Goal: Task Accomplishment & Management: Complete application form

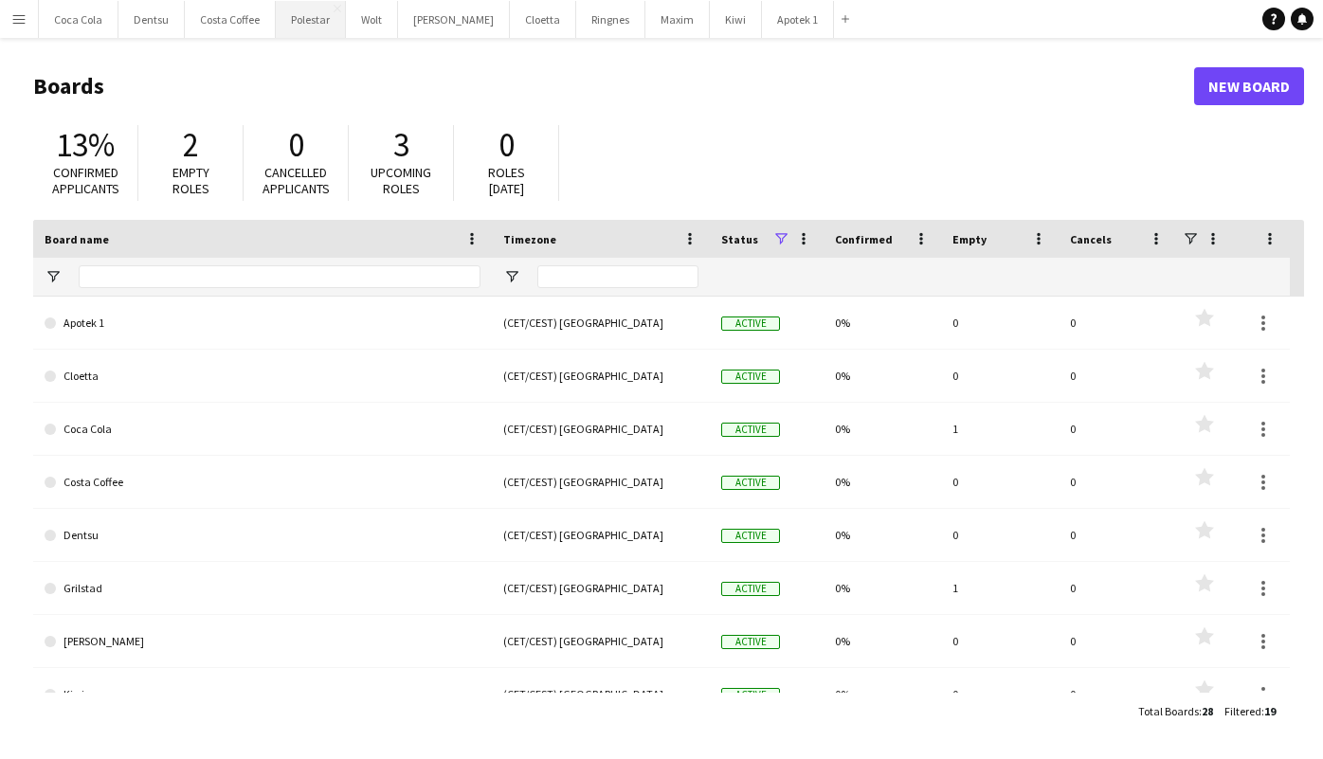
click at [315, 22] on button "Polestar Close" at bounding box center [311, 19] width 70 height 37
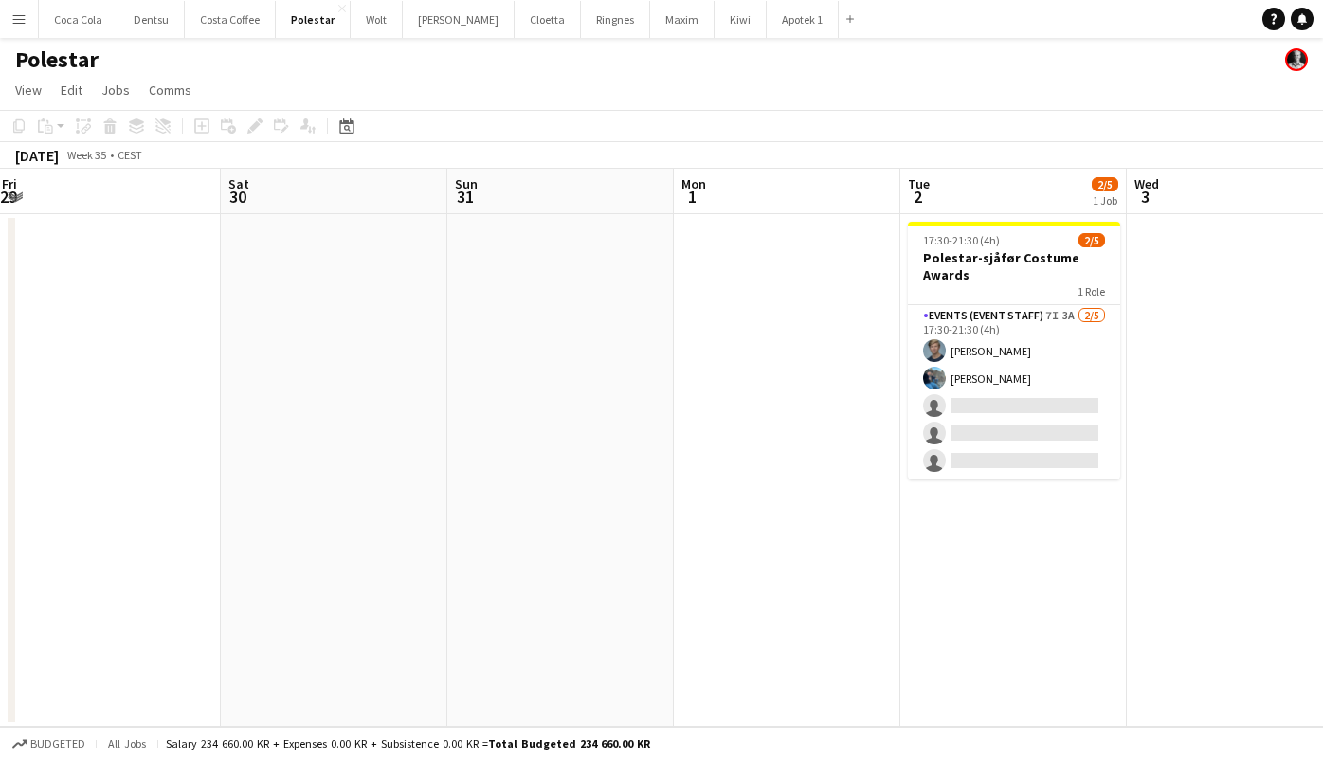
scroll to position [0, 728]
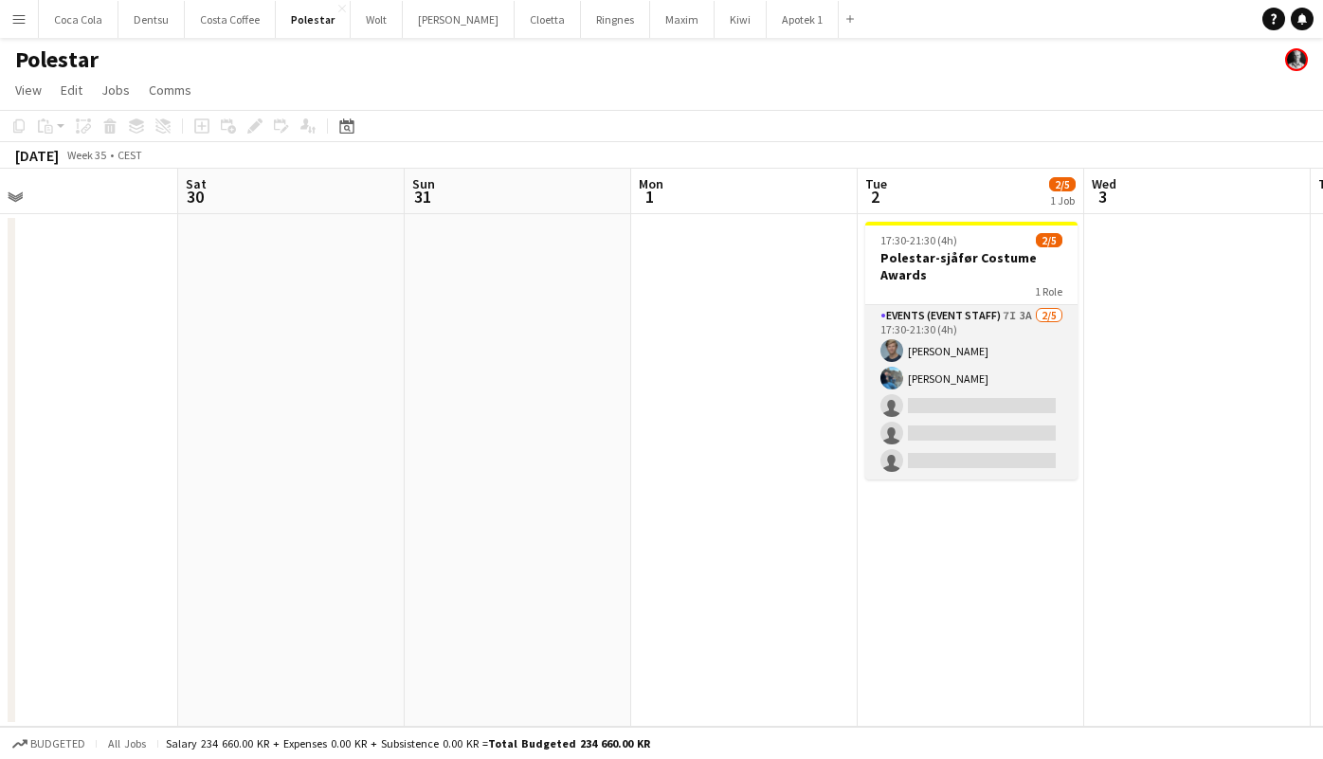
click at [1020, 348] on app-card-role "Events (Event Staff) 7I 3A [DATE] 17:30-21:30 (4h) [PERSON_NAME] [PERSON_NAME] …" at bounding box center [972, 392] width 212 height 174
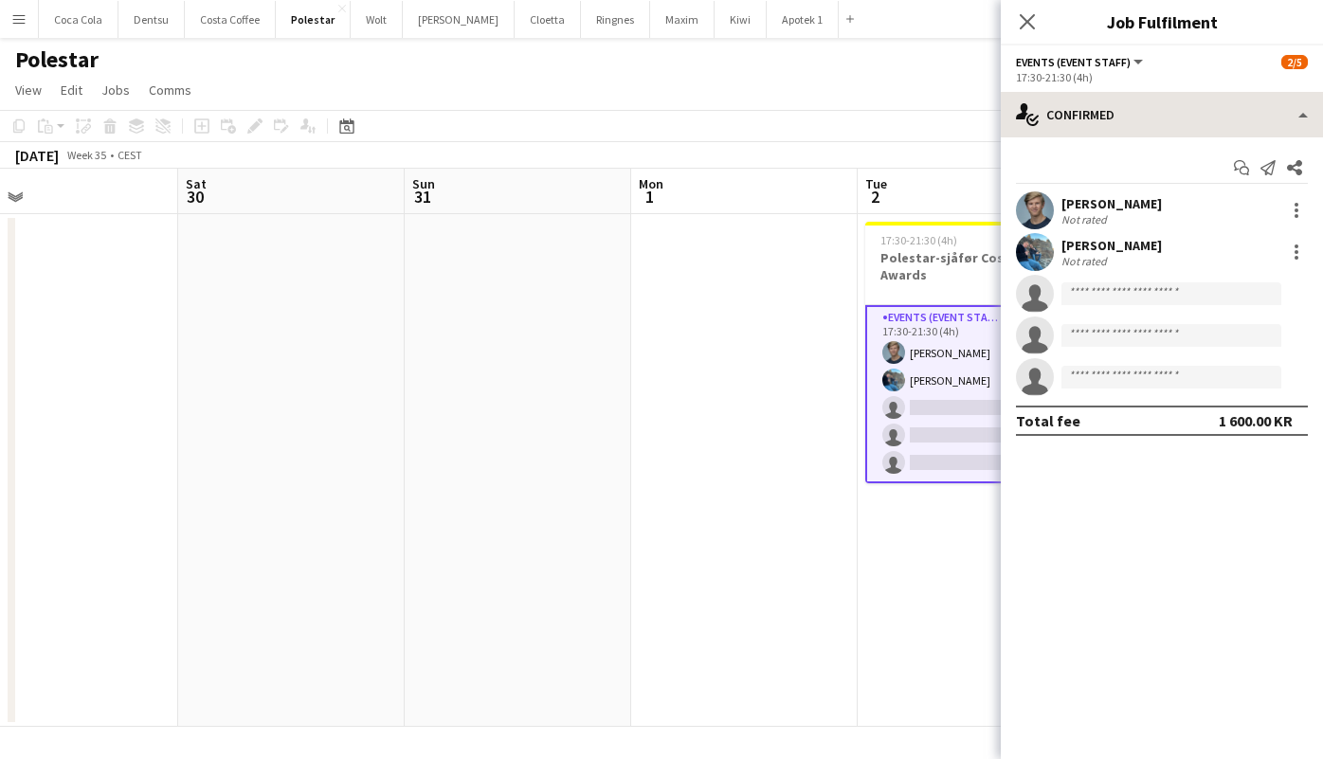
drag, startPoint x: 1161, startPoint y: 80, endPoint x: 1159, endPoint y: 99, distance: 19.1
click at [1161, 83] on div "17:30-21:30 (4h)" at bounding box center [1162, 77] width 292 height 14
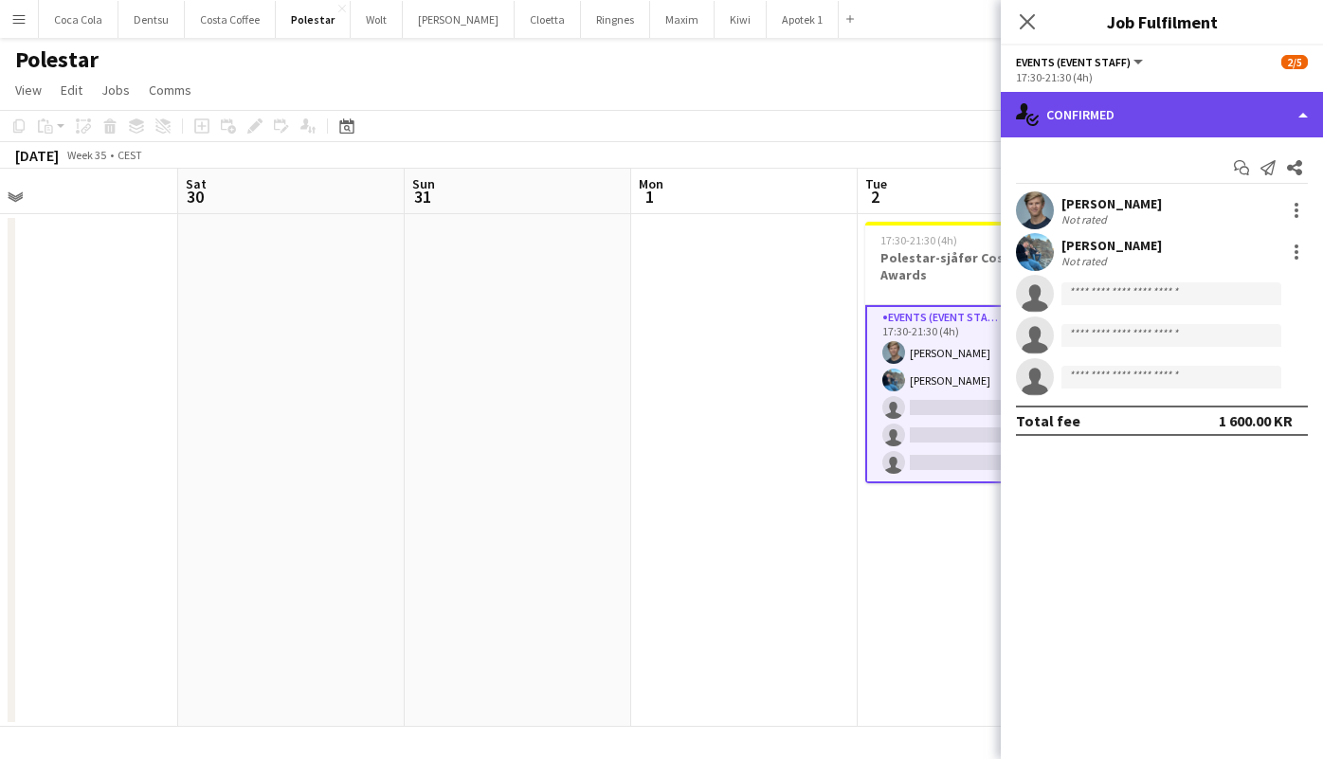
click at [1159, 104] on div "single-neutral-actions-check-2 Confirmed" at bounding box center [1162, 115] width 322 height 46
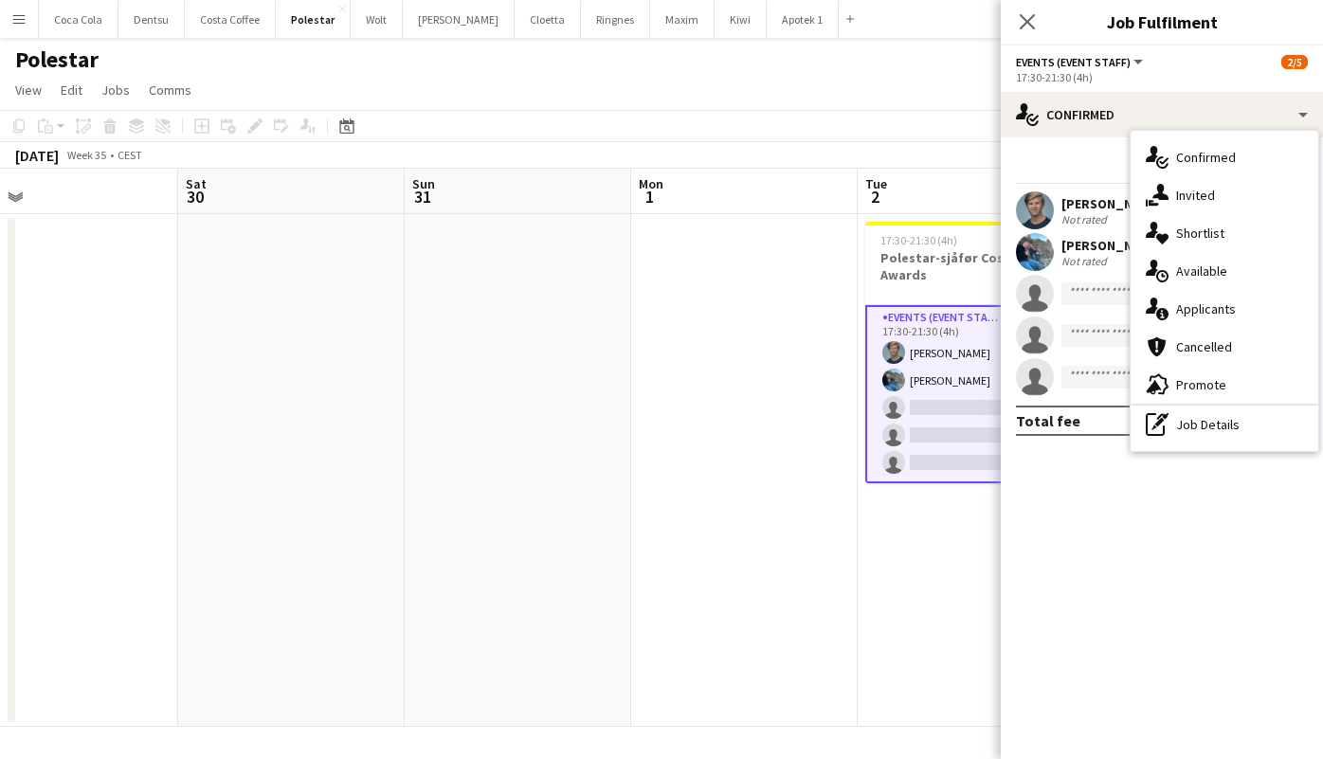
click at [1233, 305] on div "single-neutral-actions-information Applicants" at bounding box center [1225, 309] width 188 height 38
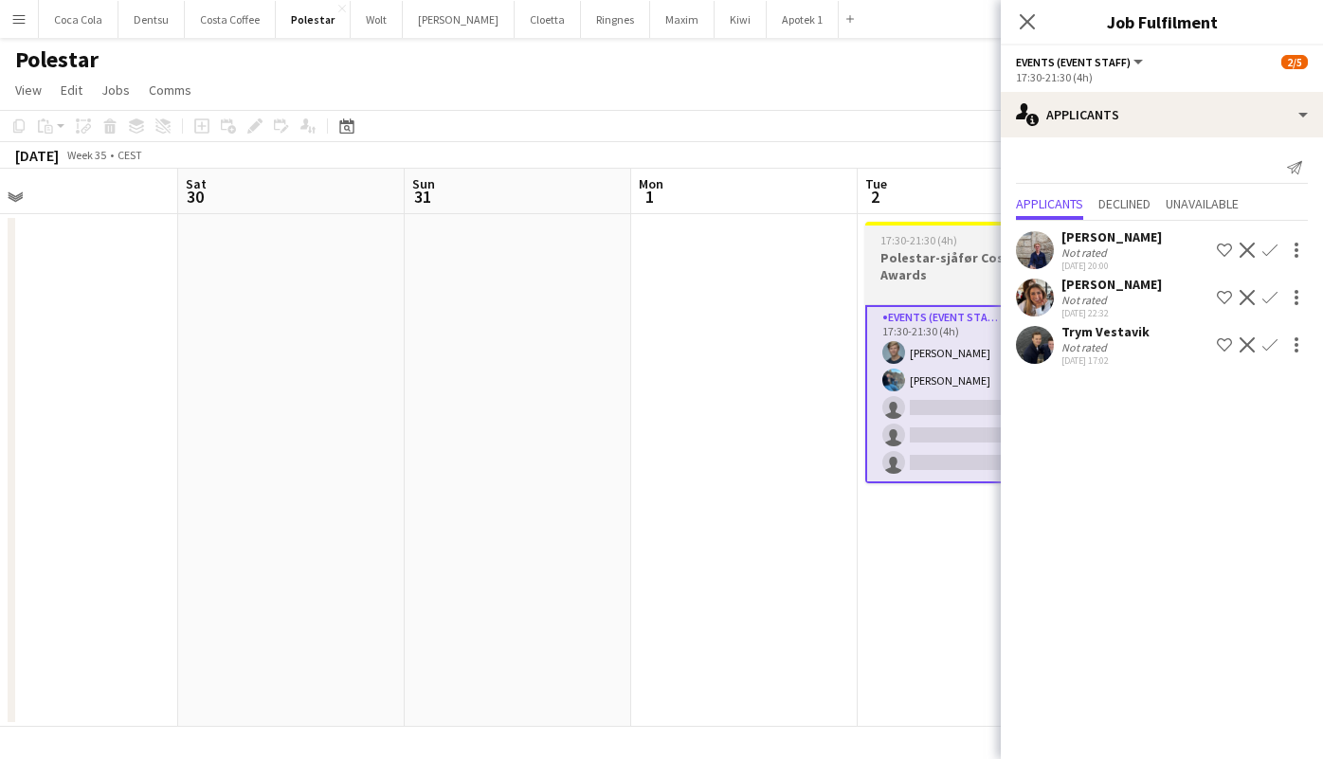
scroll to position [0, 0]
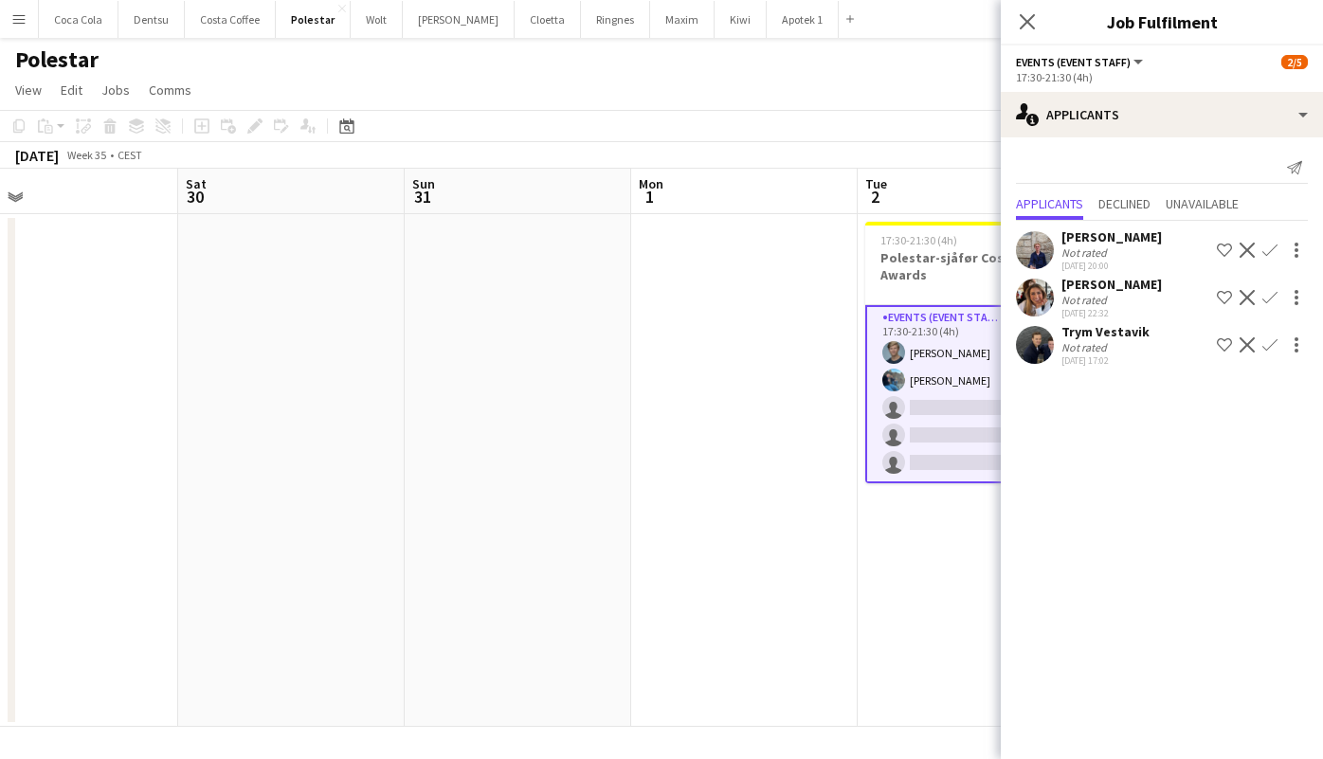
click at [1045, 349] on app-user-avatar at bounding box center [1035, 345] width 38 height 38
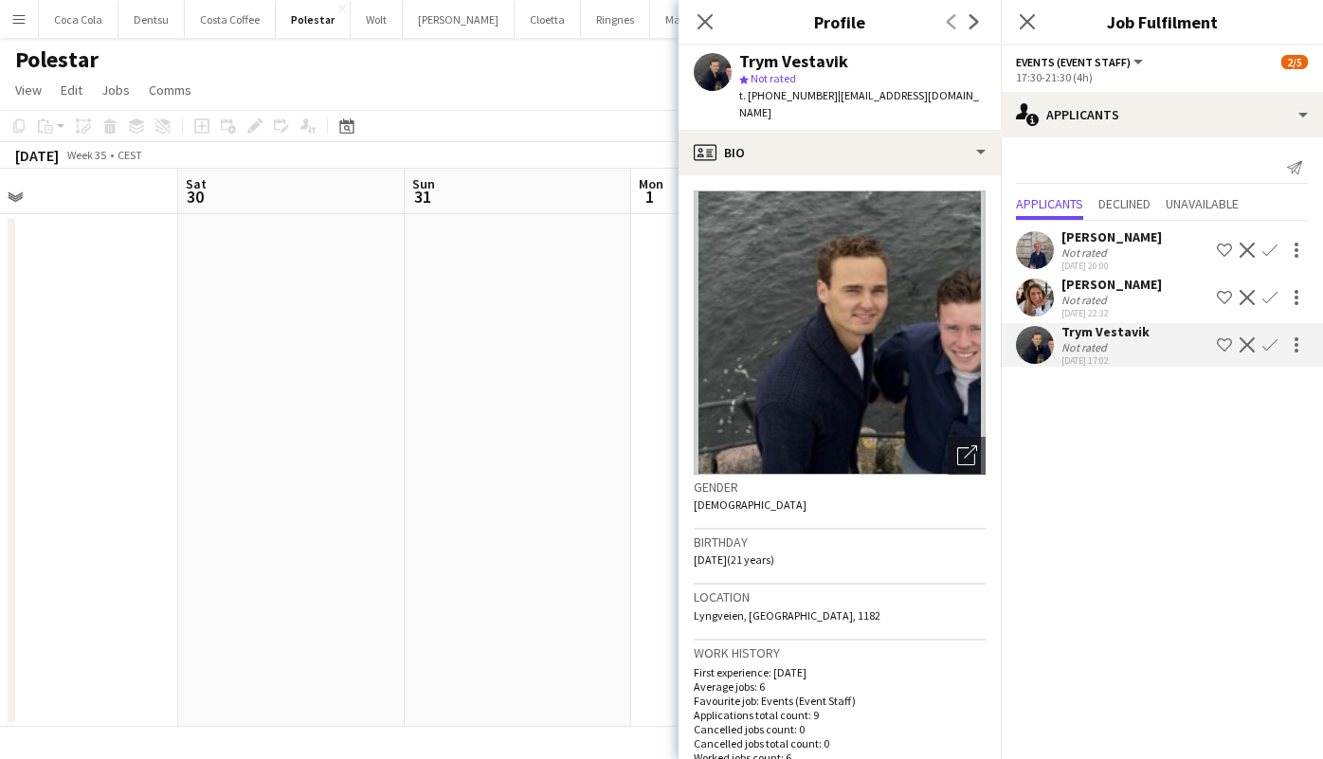
click at [1042, 302] on app-user-avatar at bounding box center [1035, 298] width 38 height 38
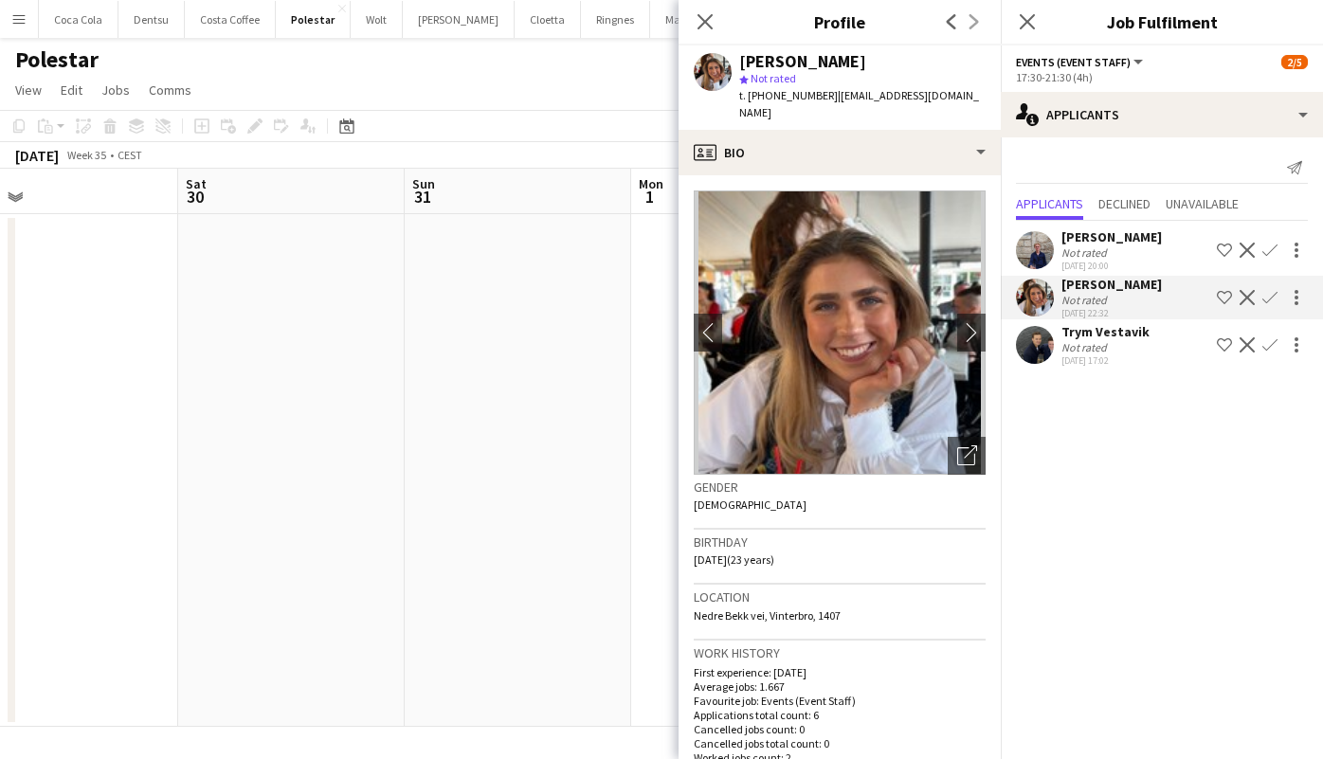
click at [1045, 344] on app-user-avatar at bounding box center [1035, 345] width 38 height 38
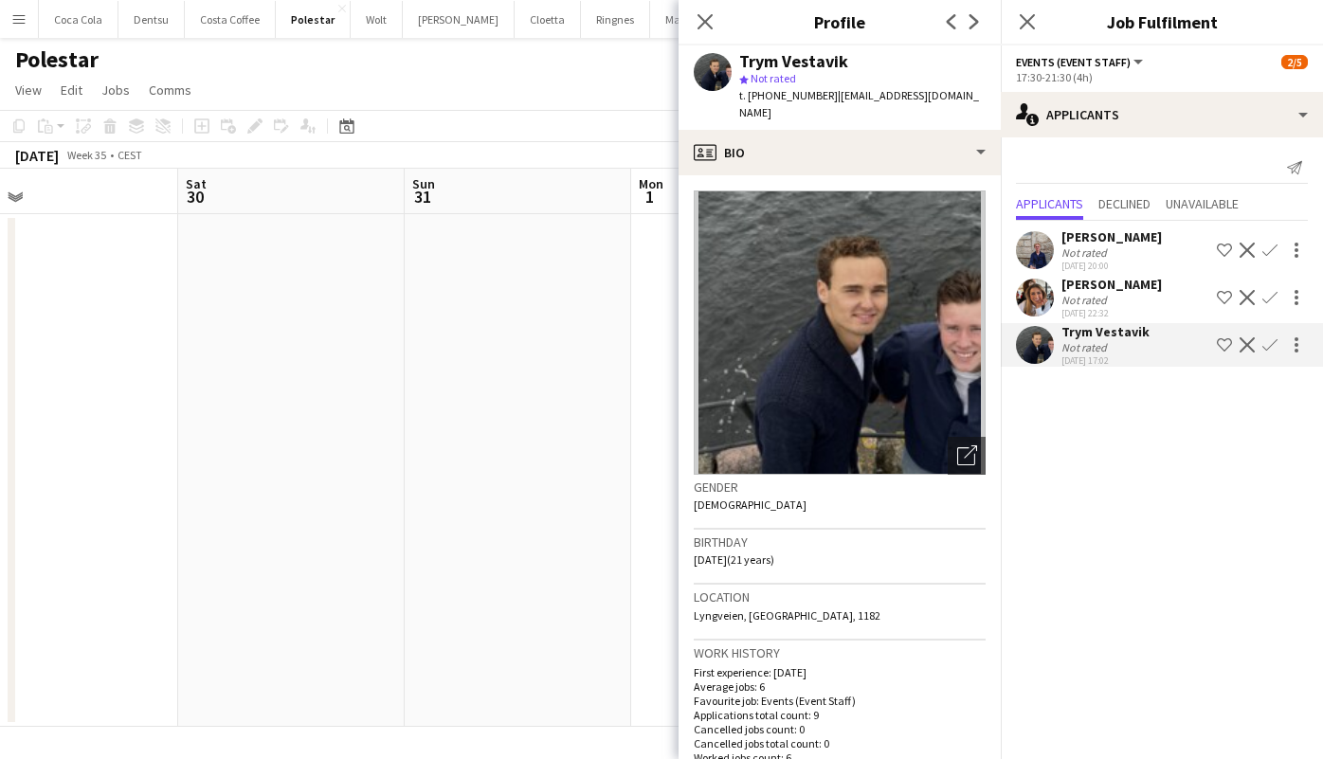
click at [1038, 299] on app-user-avatar at bounding box center [1035, 298] width 38 height 38
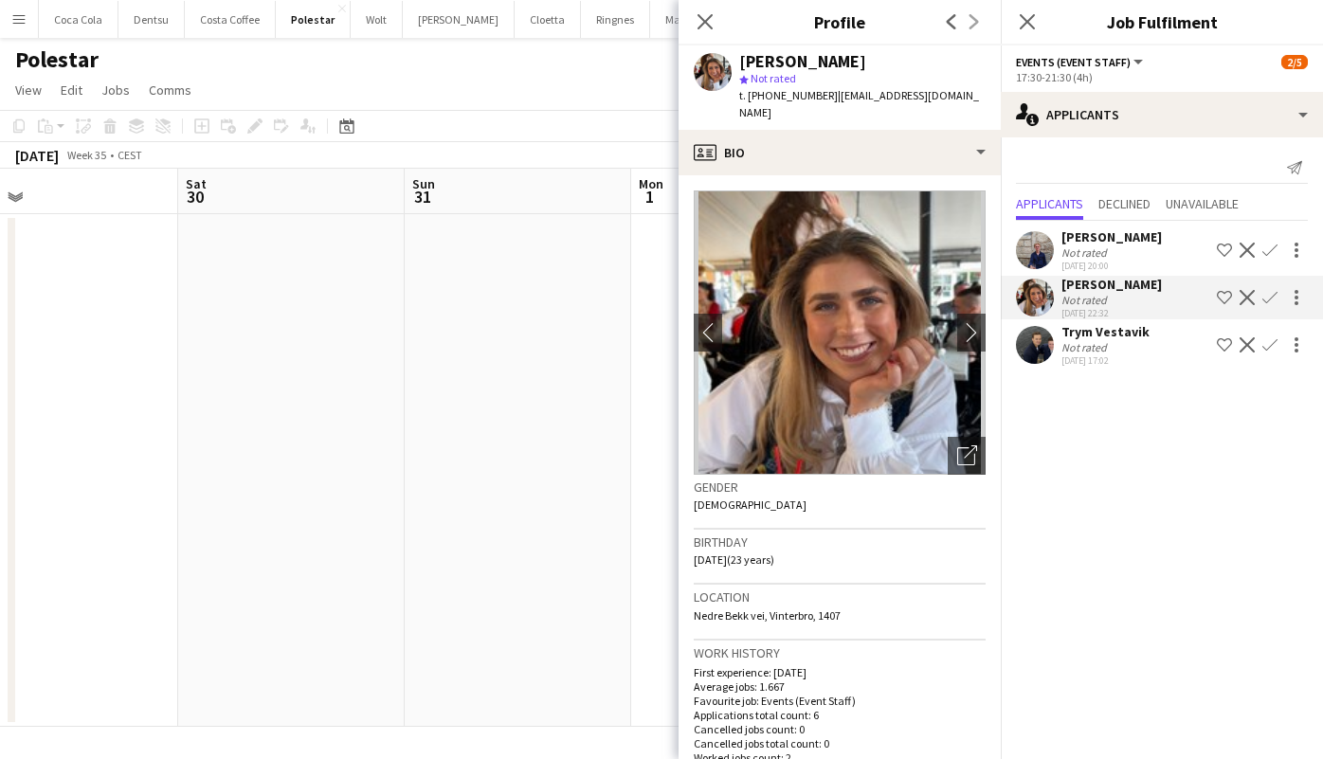
click at [1041, 356] on app-user-avatar at bounding box center [1035, 345] width 38 height 38
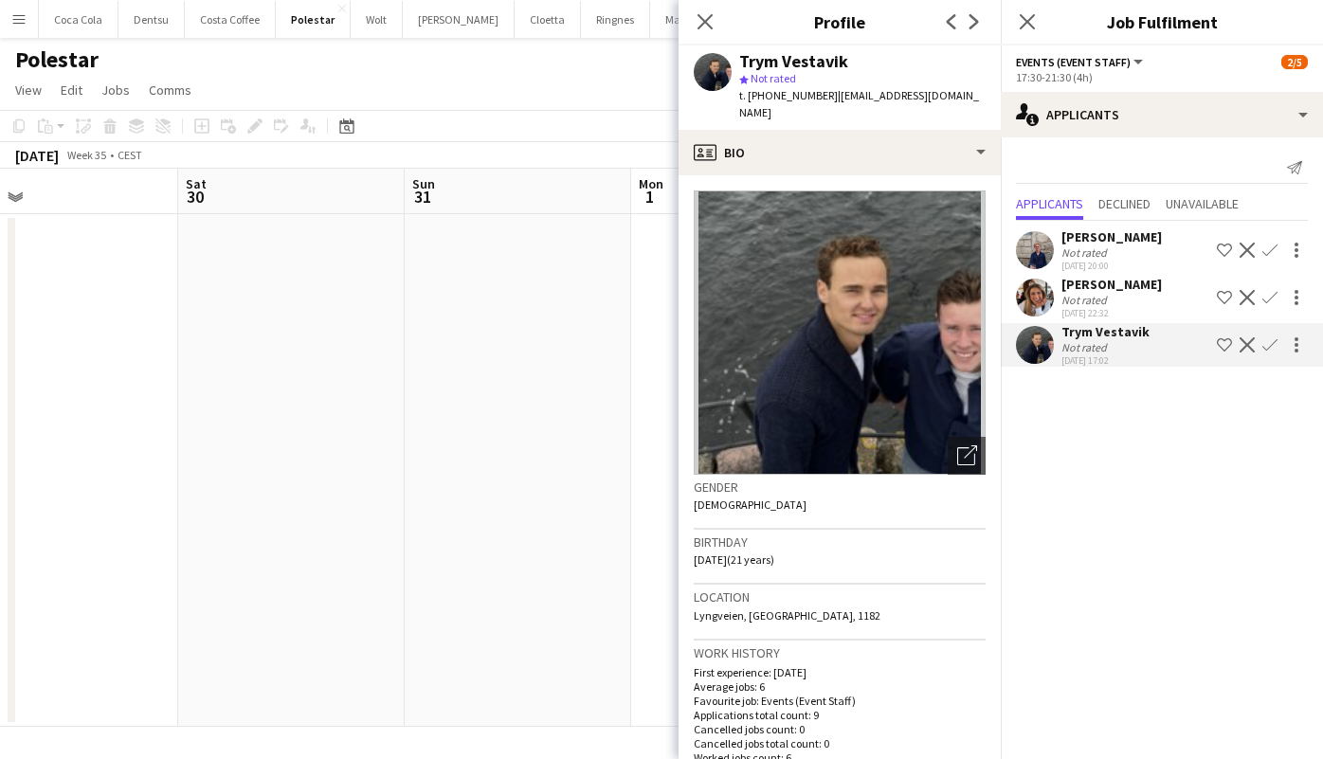
click at [1041, 300] on app-user-avatar at bounding box center [1035, 298] width 38 height 38
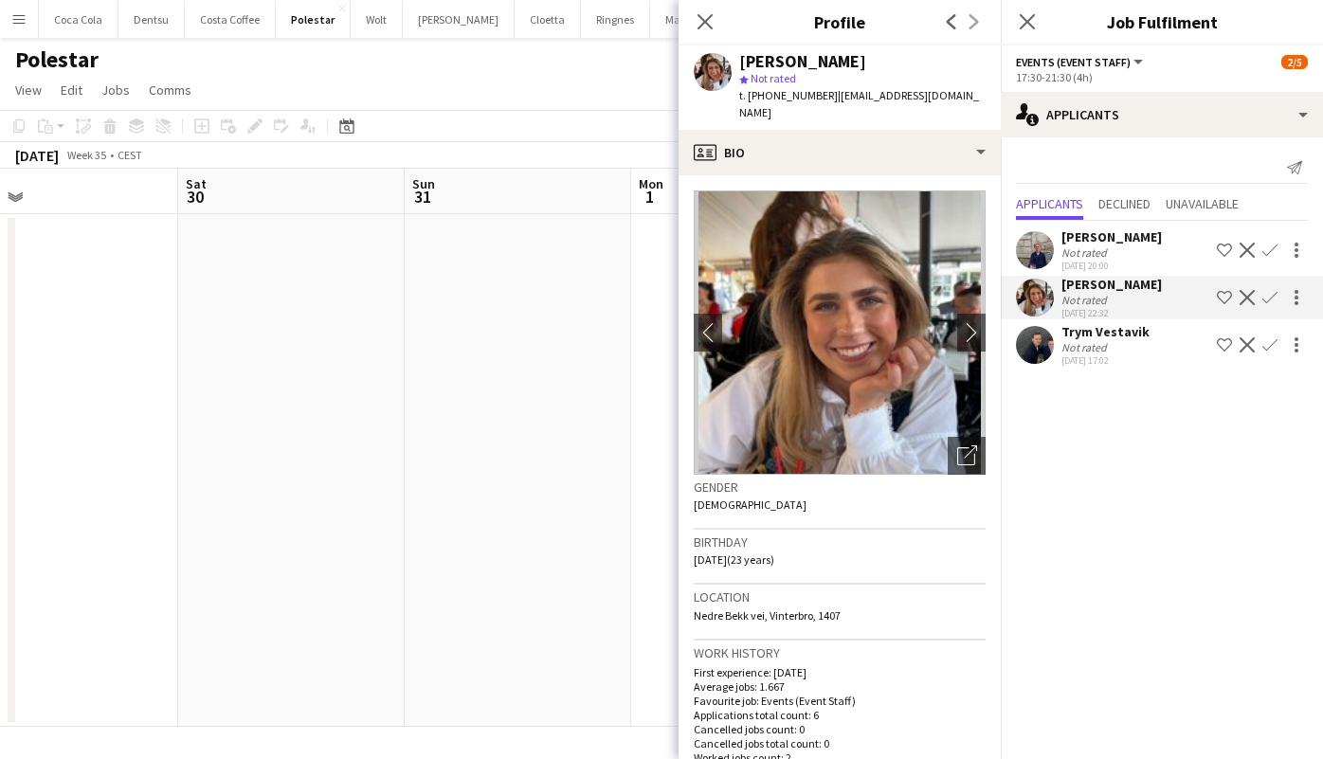
click at [1044, 348] on app-user-avatar at bounding box center [1035, 345] width 38 height 38
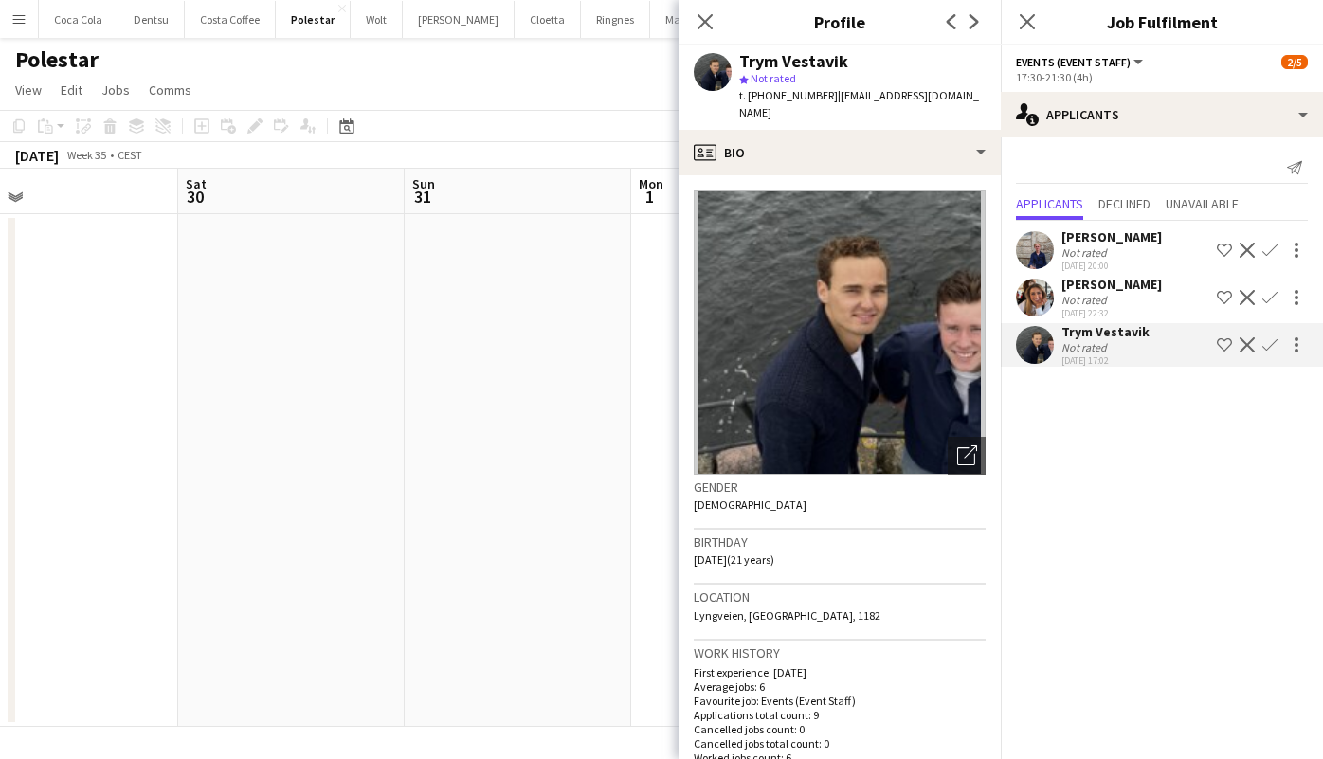
click at [1038, 300] on app-user-avatar at bounding box center [1035, 298] width 38 height 38
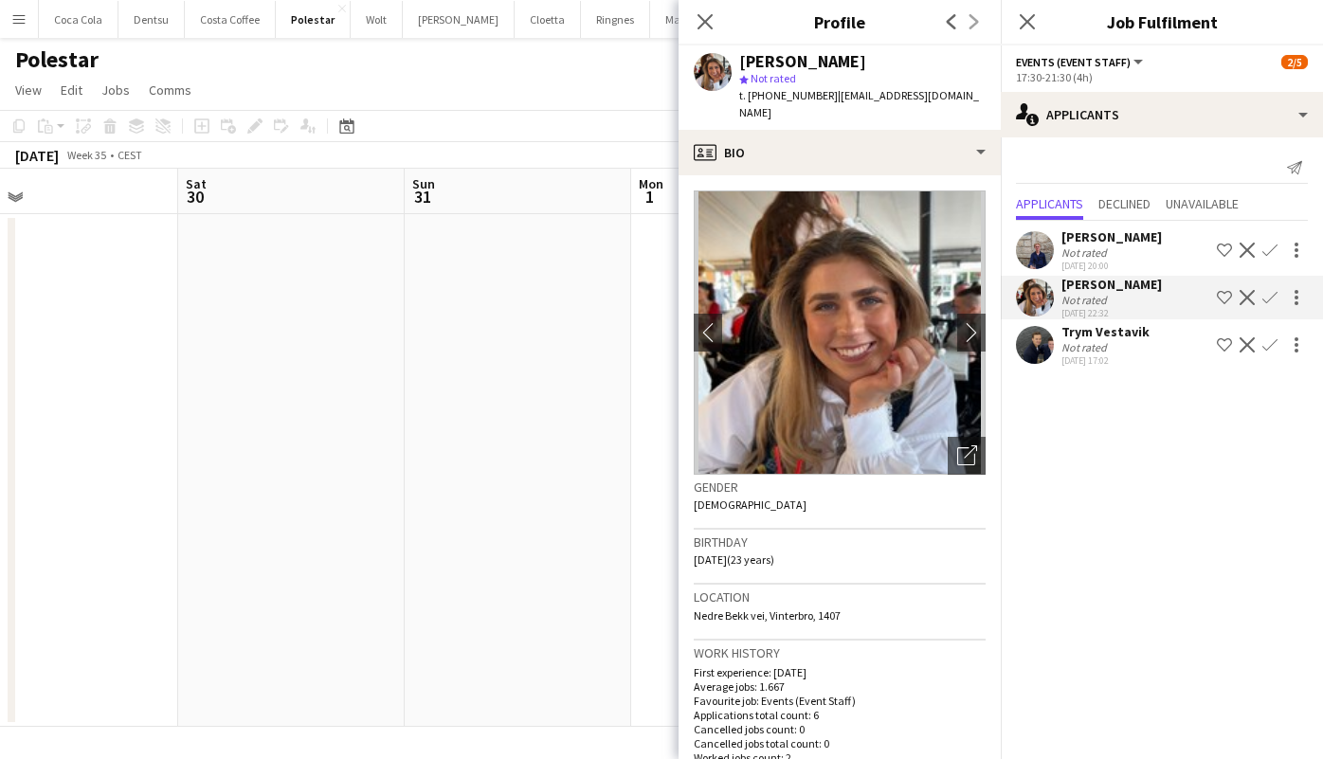
click at [1040, 348] on app-user-avatar at bounding box center [1035, 345] width 38 height 38
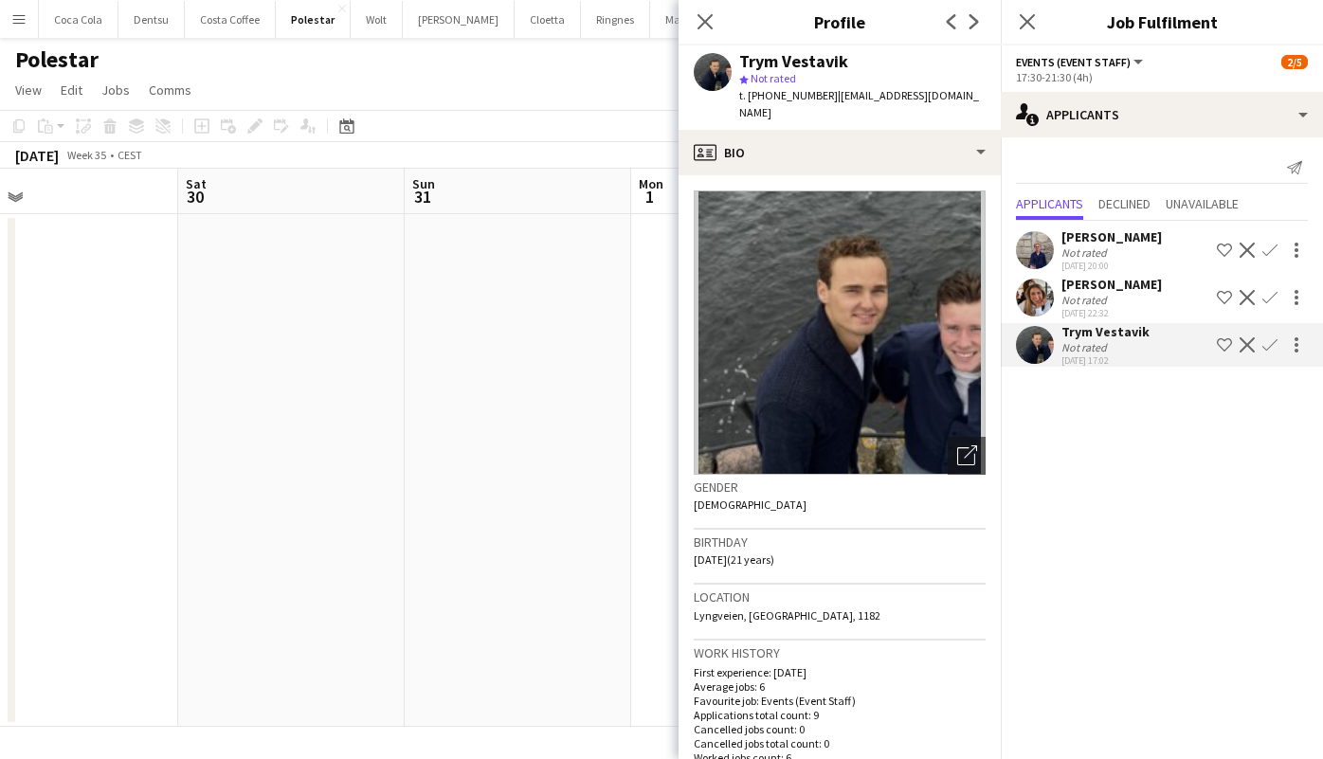
click at [1036, 299] on app-user-avatar at bounding box center [1035, 298] width 38 height 38
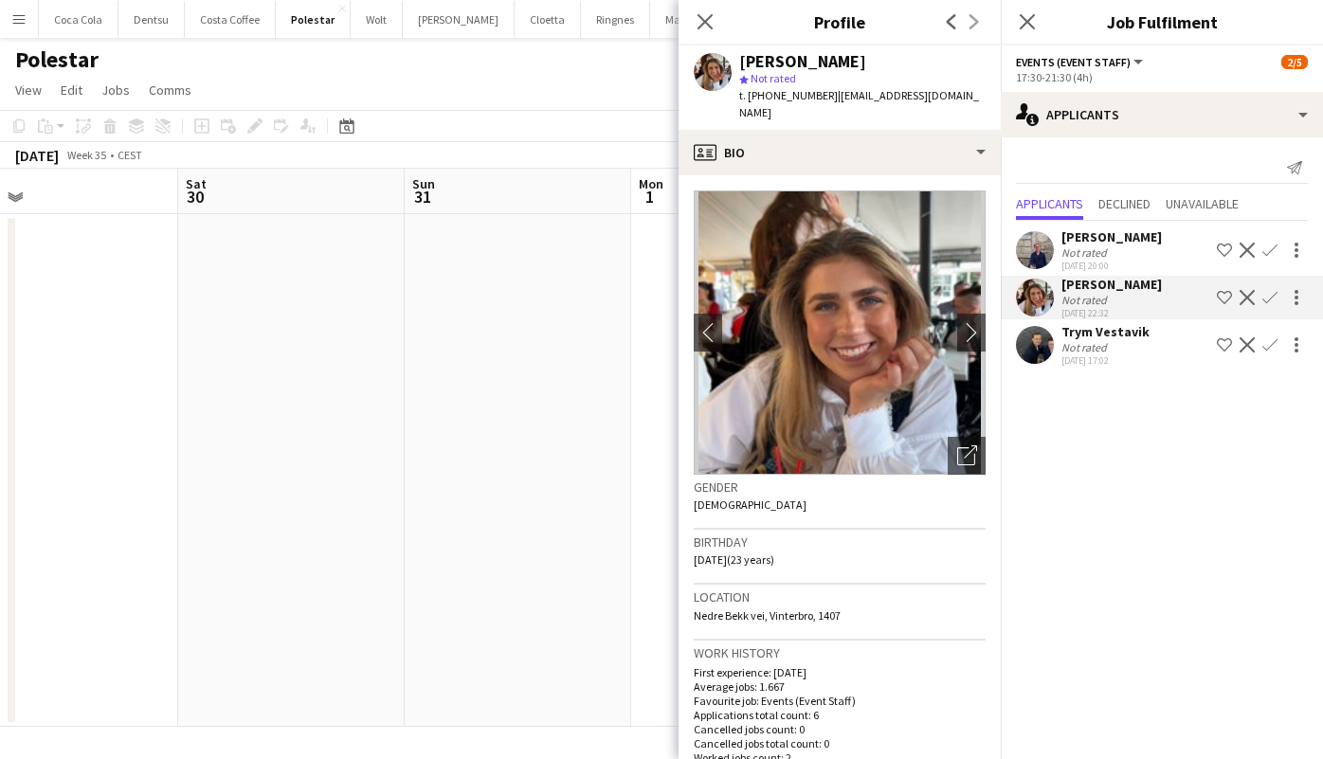
click at [1040, 347] on app-user-avatar at bounding box center [1035, 345] width 38 height 38
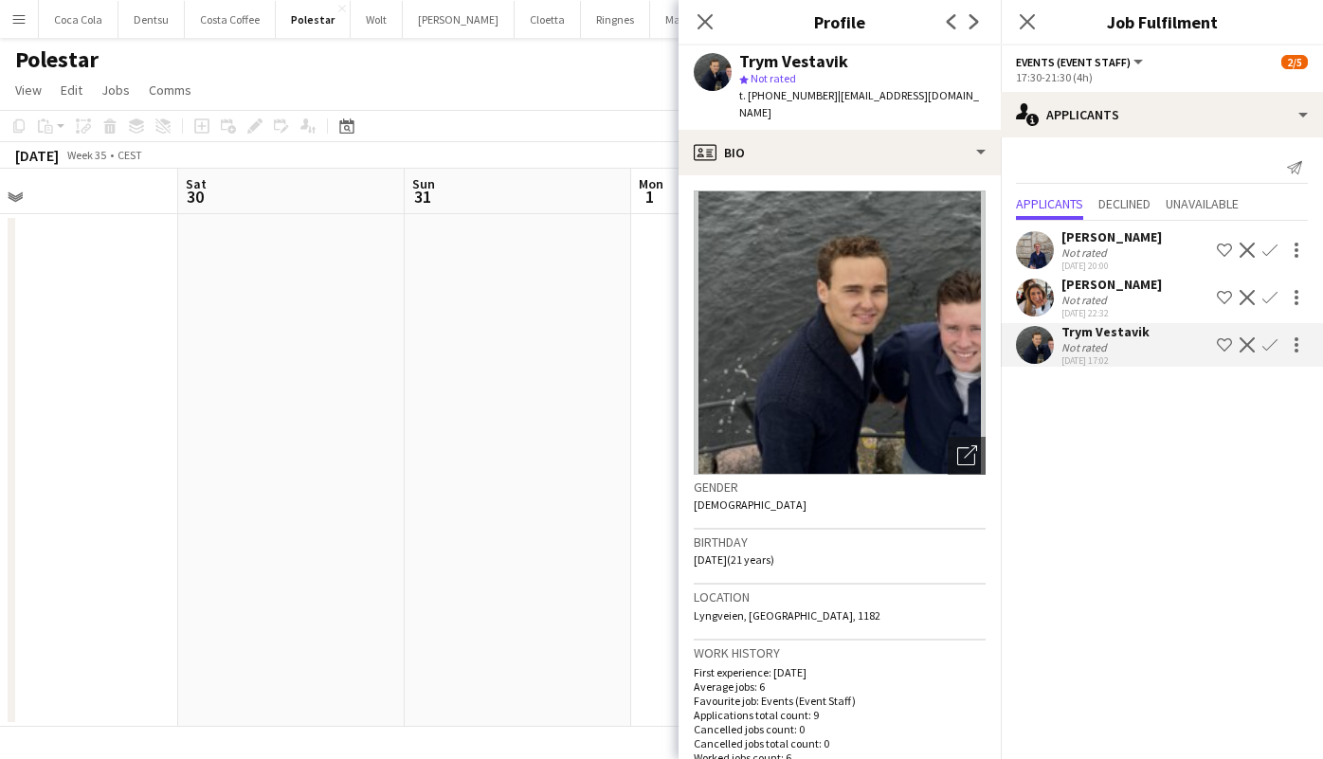
click at [1038, 302] on app-user-avatar at bounding box center [1035, 298] width 38 height 38
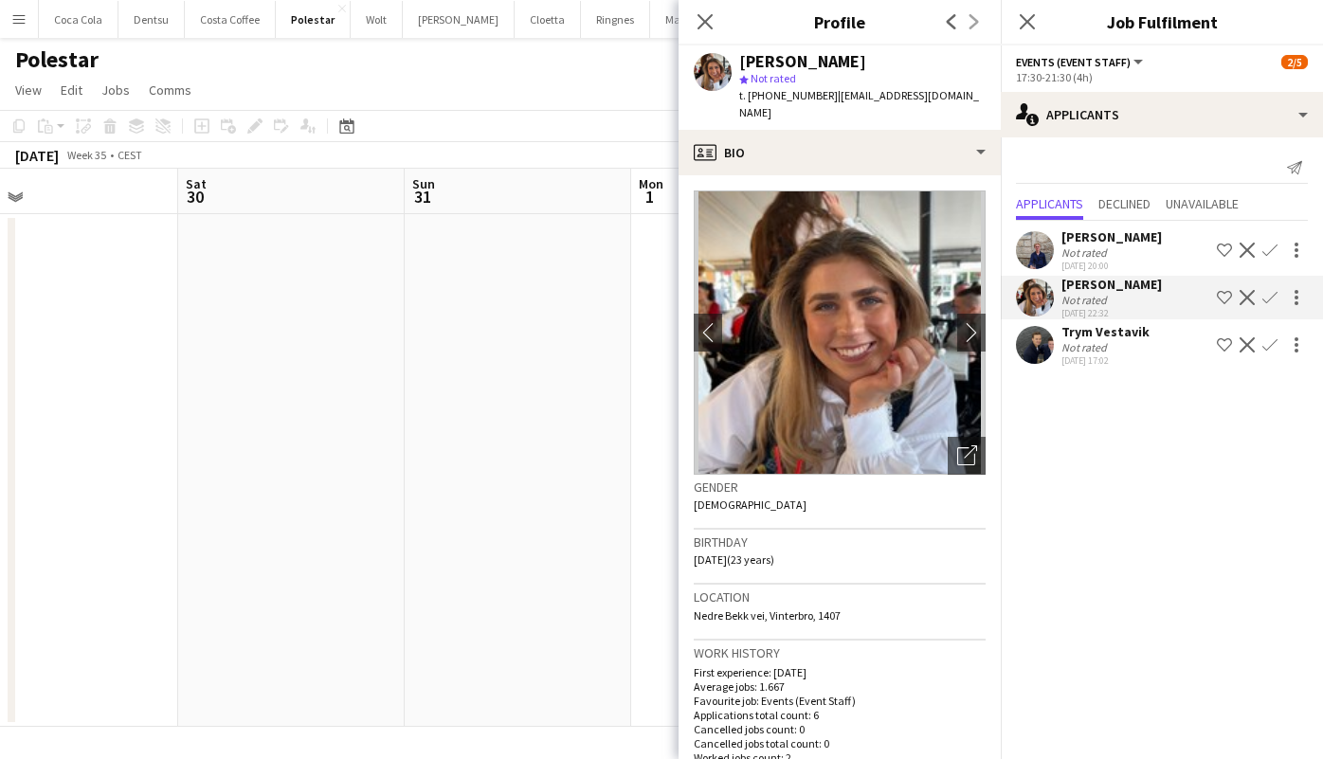
click at [1050, 255] on app-user-avatar at bounding box center [1035, 250] width 38 height 38
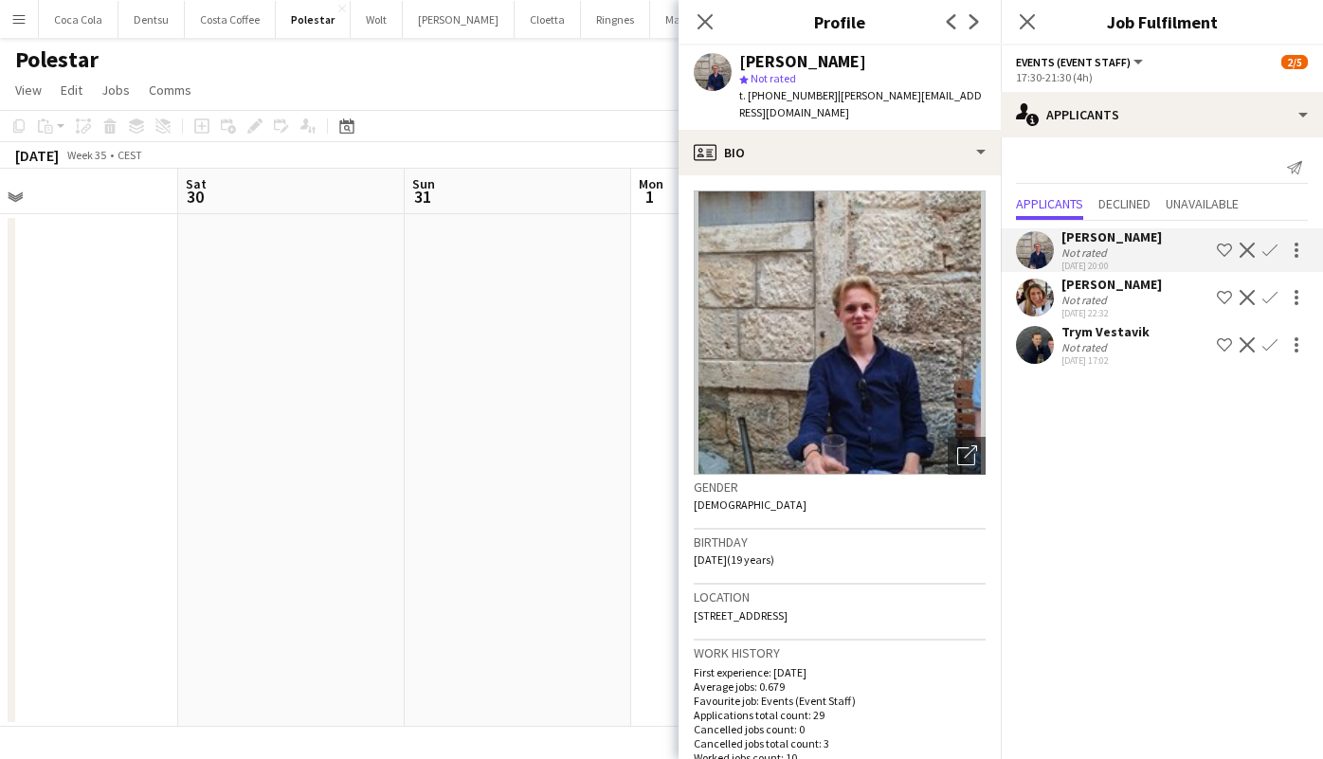
click at [593, 75] on app-page-menu "View Day view expanded Day view collapsed Month view Date picker Jump to [DATE]…" at bounding box center [661, 92] width 1323 height 36
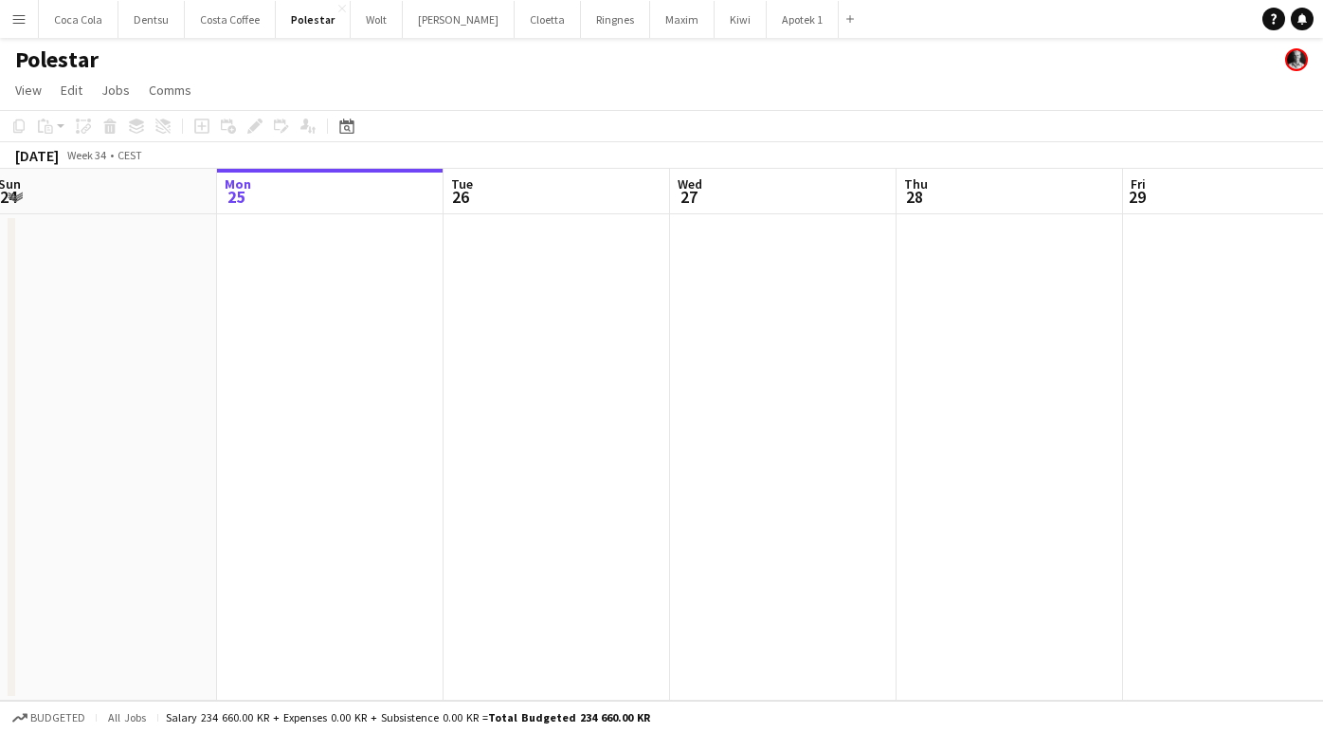
scroll to position [0, 621]
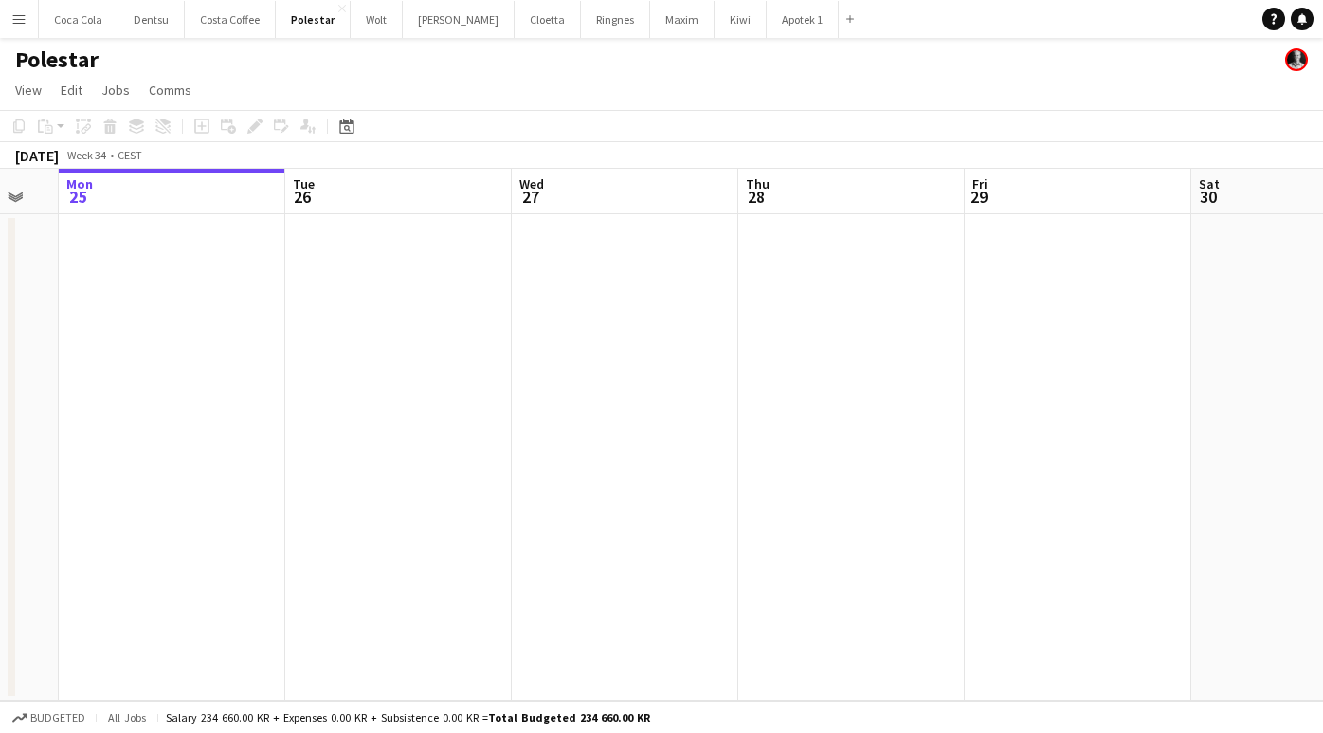
click at [368, 324] on app-date-cell at bounding box center [398, 457] width 227 height 486
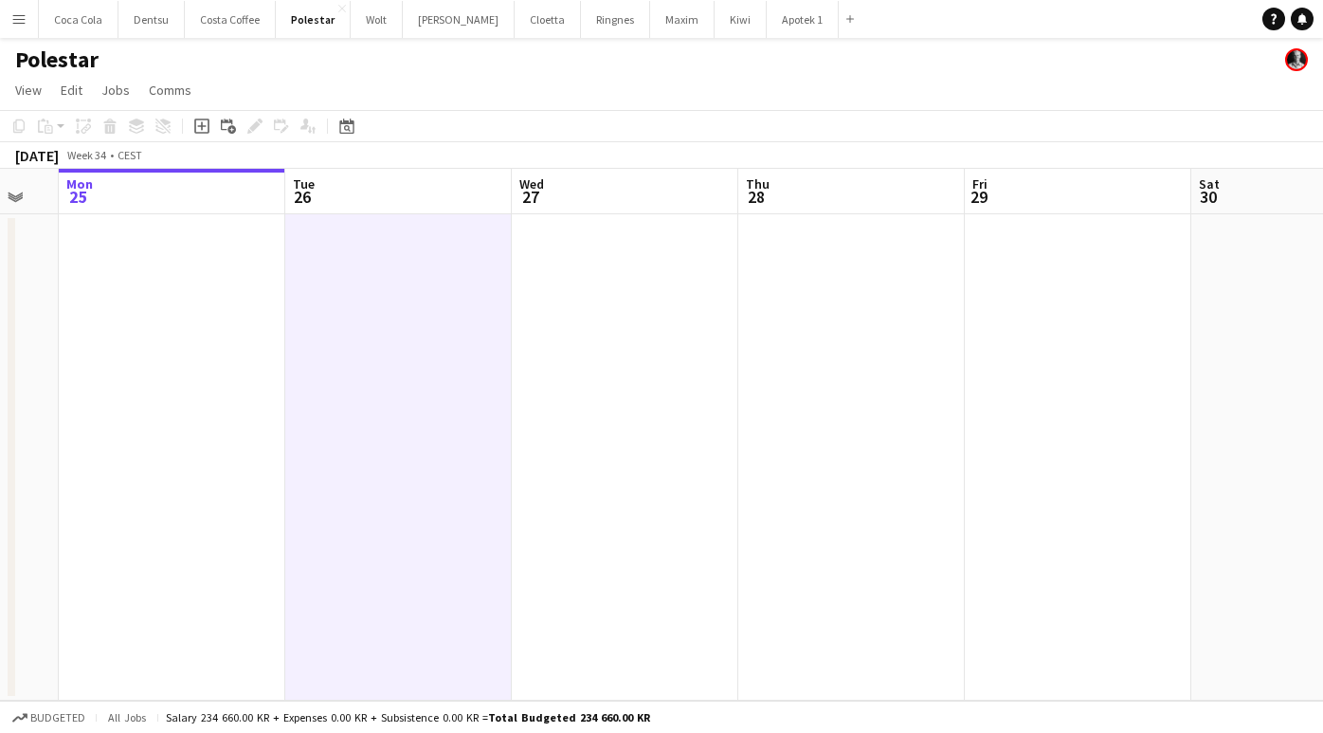
scroll to position [0, 622]
click at [593, 331] on app-date-cell at bounding box center [624, 457] width 227 height 486
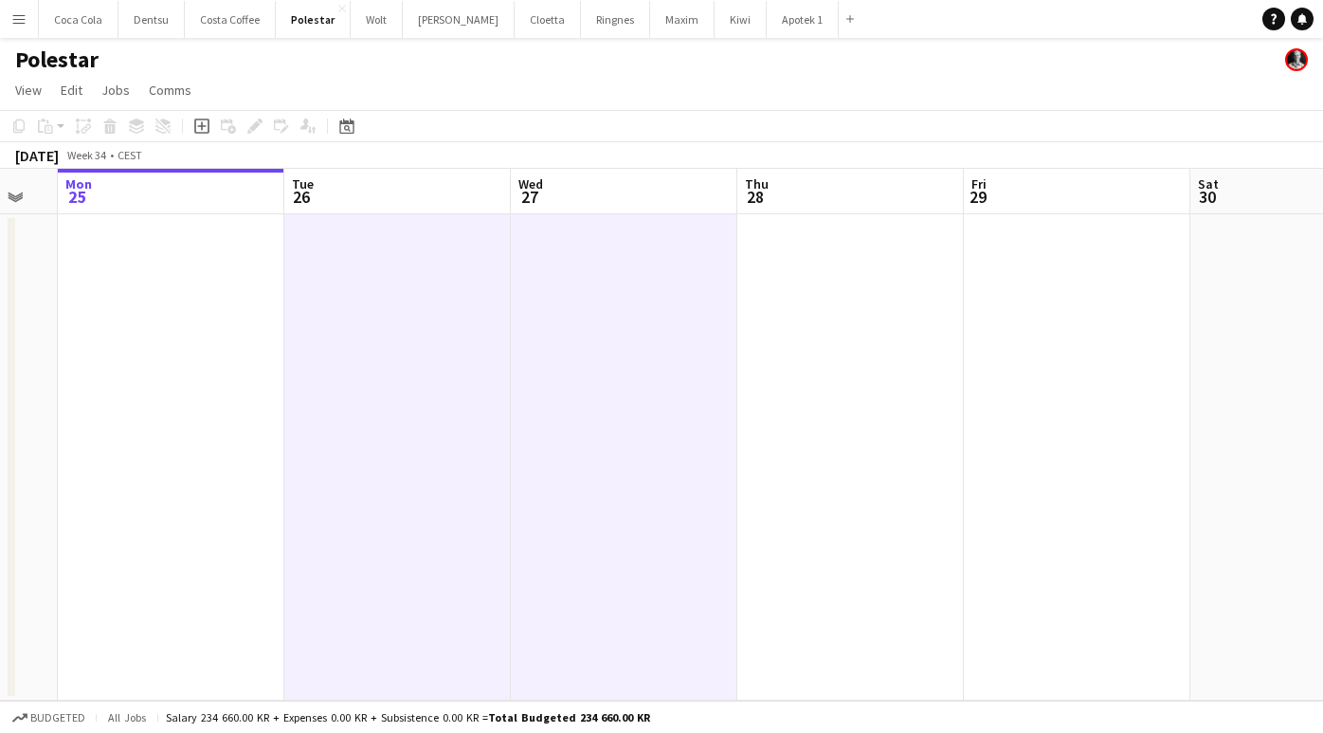
drag, startPoint x: 503, startPoint y: 370, endPoint x: 494, endPoint y: 368, distance: 9.7
click at [503, 370] on app-date-cell at bounding box center [397, 457] width 227 height 486
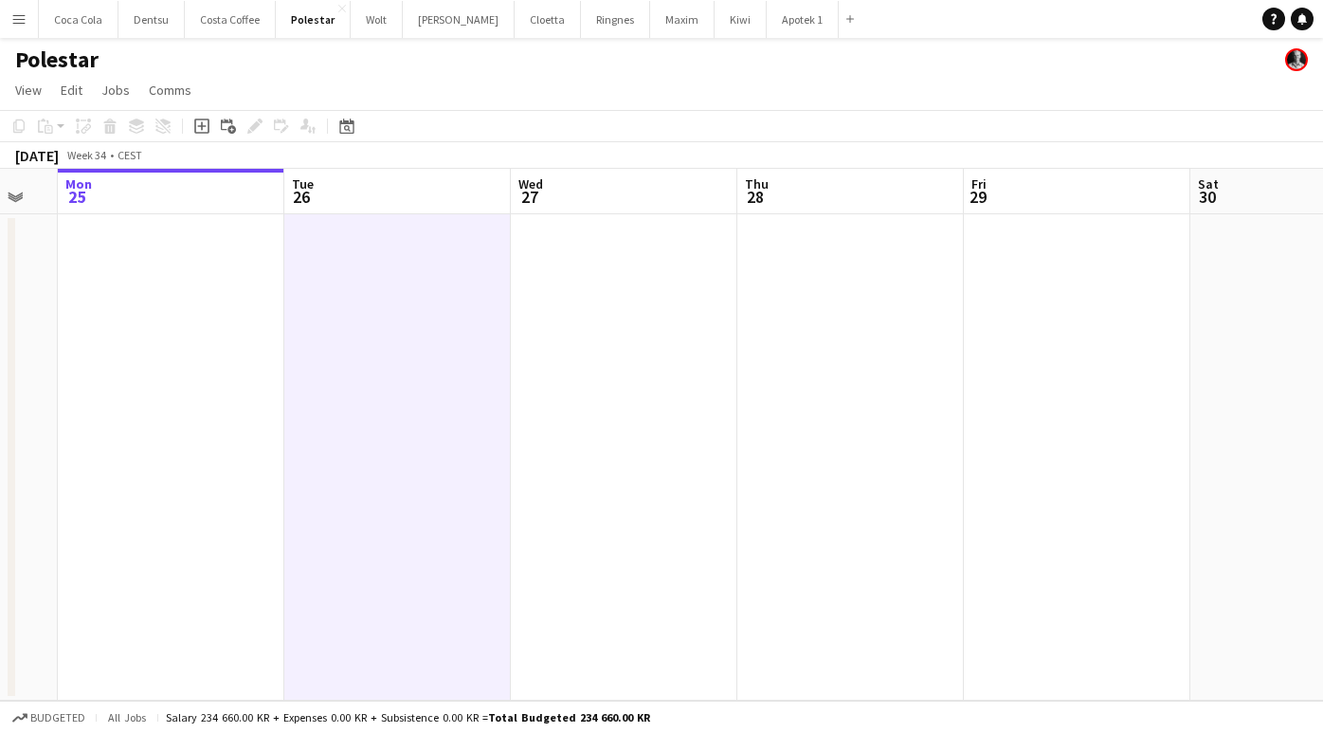
drag, startPoint x: 201, startPoint y: 119, endPoint x: 214, endPoint y: 136, distance: 20.9
click at [201, 119] on icon at bounding box center [201, 126] width 15 height 15
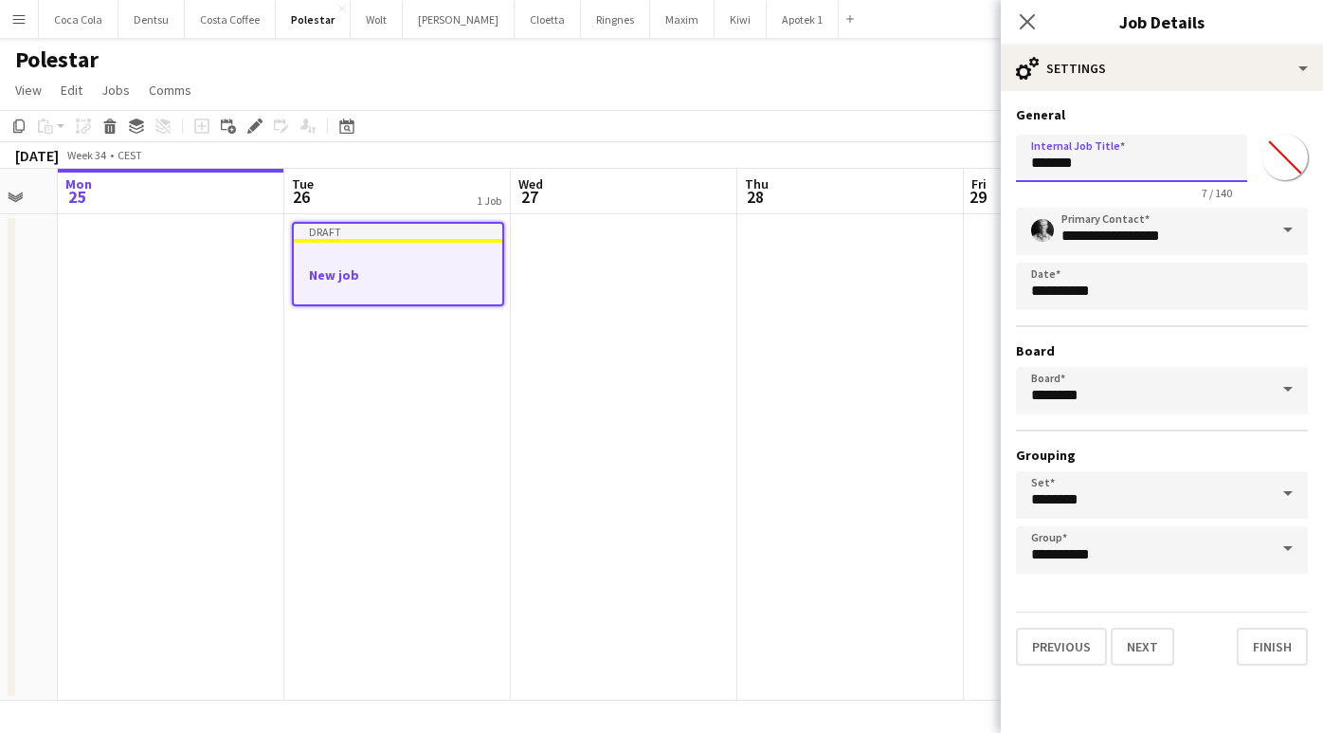
drag, startPoint x: 1097, startPoint y: 168, endPoint x: 974, endPoint y: 162, distance: 123.4
click at [974, 162] on body "Menu Boards Boards Boards All jobs Status Workforce Workforce My Workforce Recr…" at bounding box center [661, 366] width 1323 height 733
type input "**********"
click at [1145, 646] on button "Next" at bounding box center [1143, 647] width 64 height 38
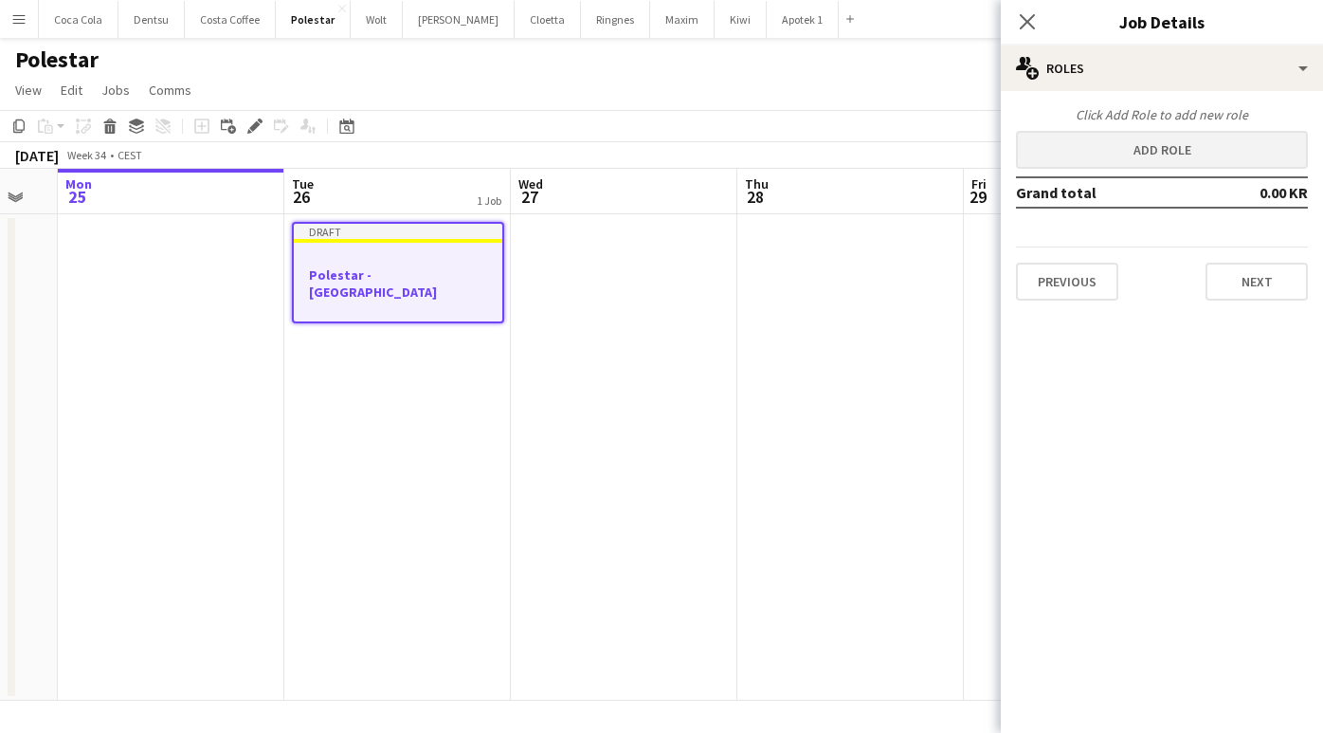
click at [1144, 147] on button "Add role" at bounding box center [1162, 150] width 292 height 38
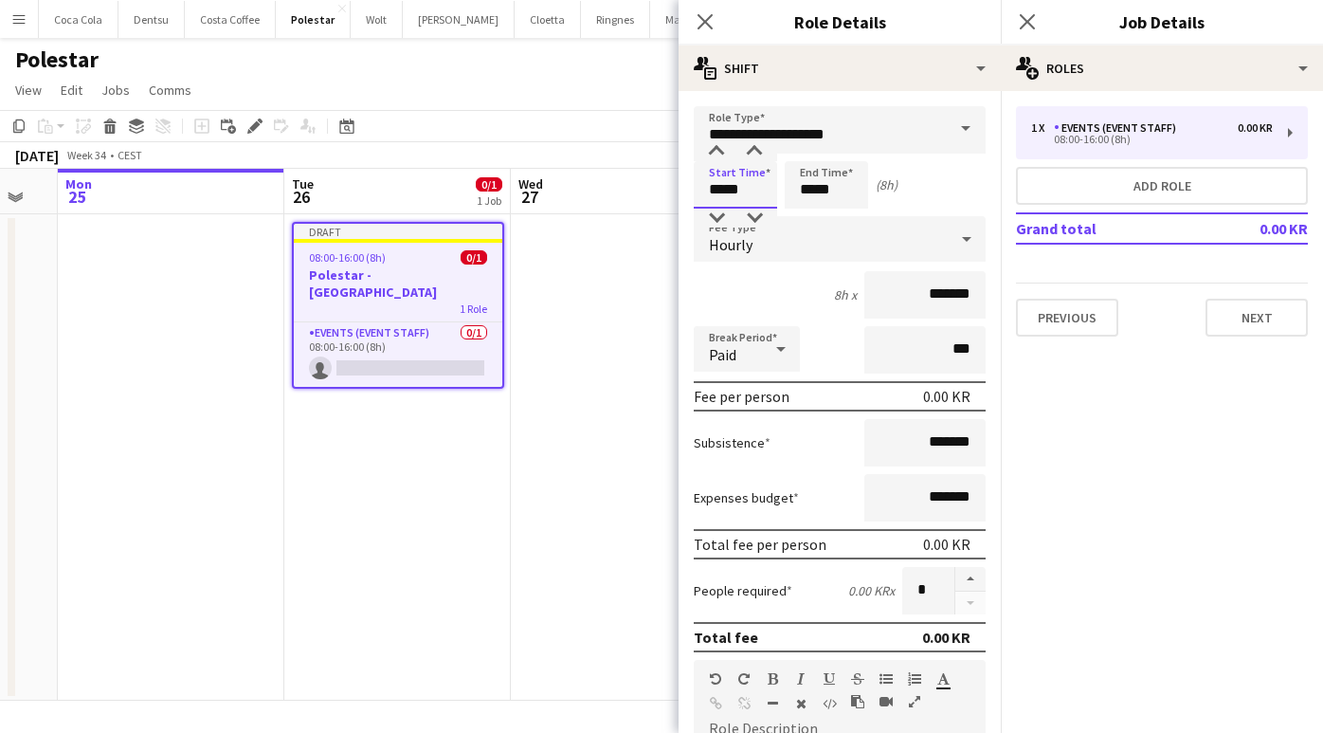
click at [713, 192] on input "*****" at bounding box center [735, 184] width 83 height 47
click at [718, 152] on div at bounding box center [717, 151] width 38 height 19
type input "*****"
click at [718, 152] on div at bounding box center [717, 151] width 38 height 19
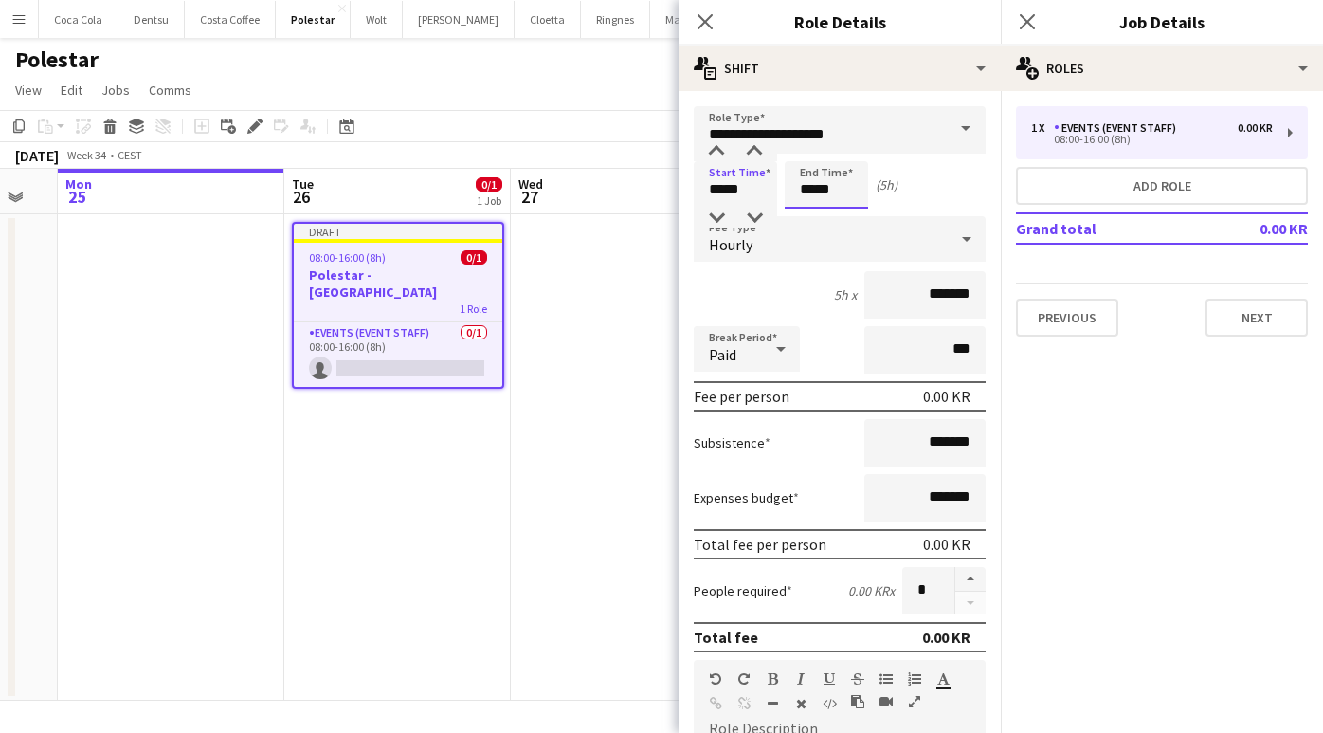
drag, startPoint x: 808, startPoint y: 199, endPoint x: 807, endPoint y: 166, distance: 33.2
click at [808, 198] on input "*****" at bounding box center [826, 184] width 83 height 47
click at [809, 155] on div at bounding box center [808, 151] width 38 height 19
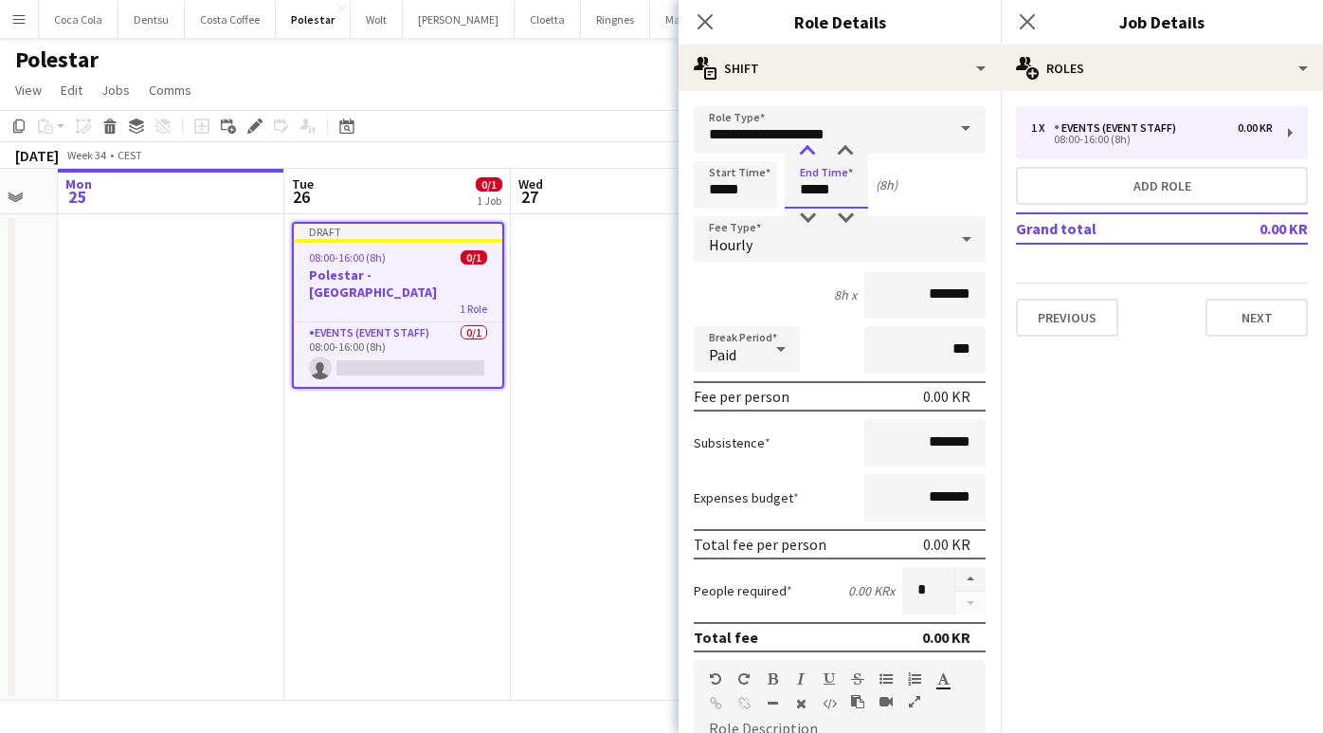
click at [809, 155] on div at bounding box center [808, 151] width 38 height 19
type input "*****"
click at [809, 155] on div at bounding box center [808, 151] width 38 height 19
drag, startPoint x: 839, startPoint y: 307, endPoint x: 850, endPoint y: 319, distance: 16.8
click at [839, 306] on div "10h x *******" at bounding box center [840, 294] width 292 height 47
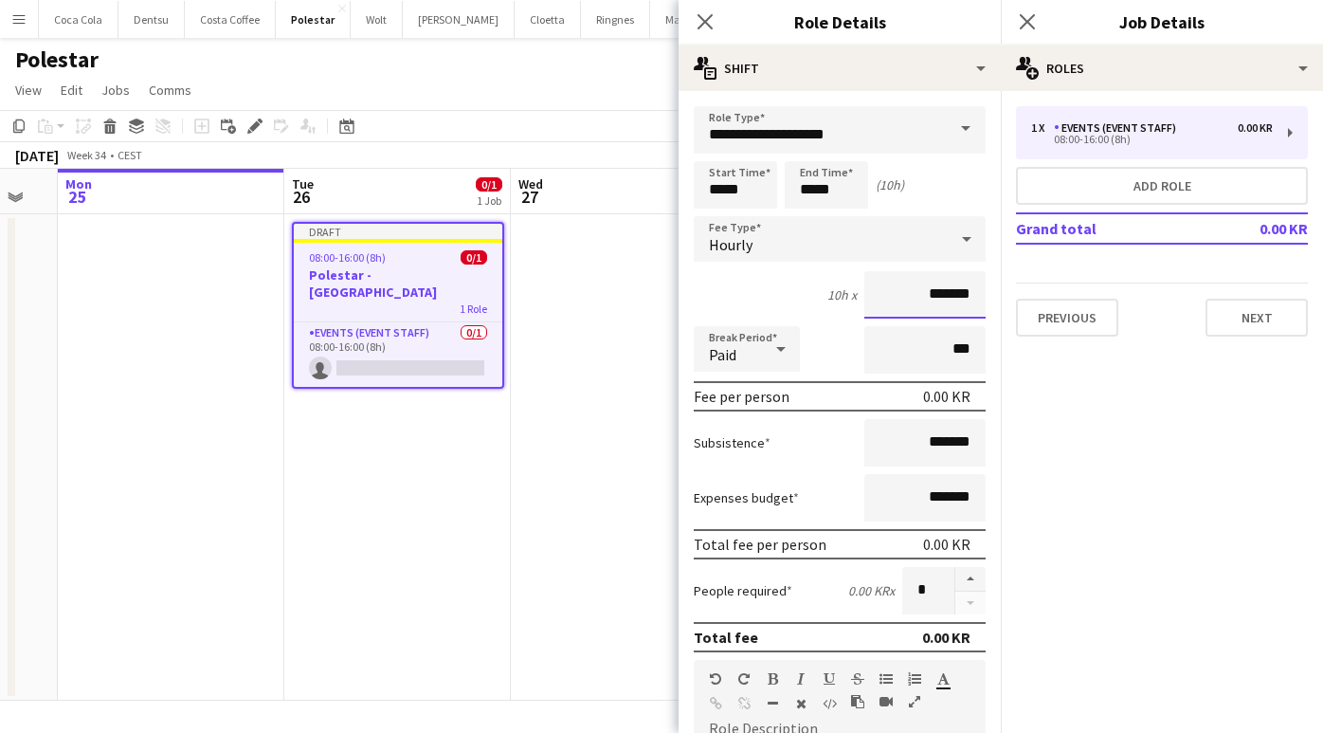
click at [908, 295] on input "*******" at bounding box center [925, 294] width 121 height 47
type input "*********"
drag, startPoint x: 1079, startPoint y: 385, endPoint x: 906, endPoint y: 435, distance: 179.7
click at [1078, 385] on mat-expansion-panel "pencil3 General details 1 x Events (Event Staff) 0.00 KR 08:00-16:00 (8h) Add r…" at bounding box center [1162, 412] width 322 height 642
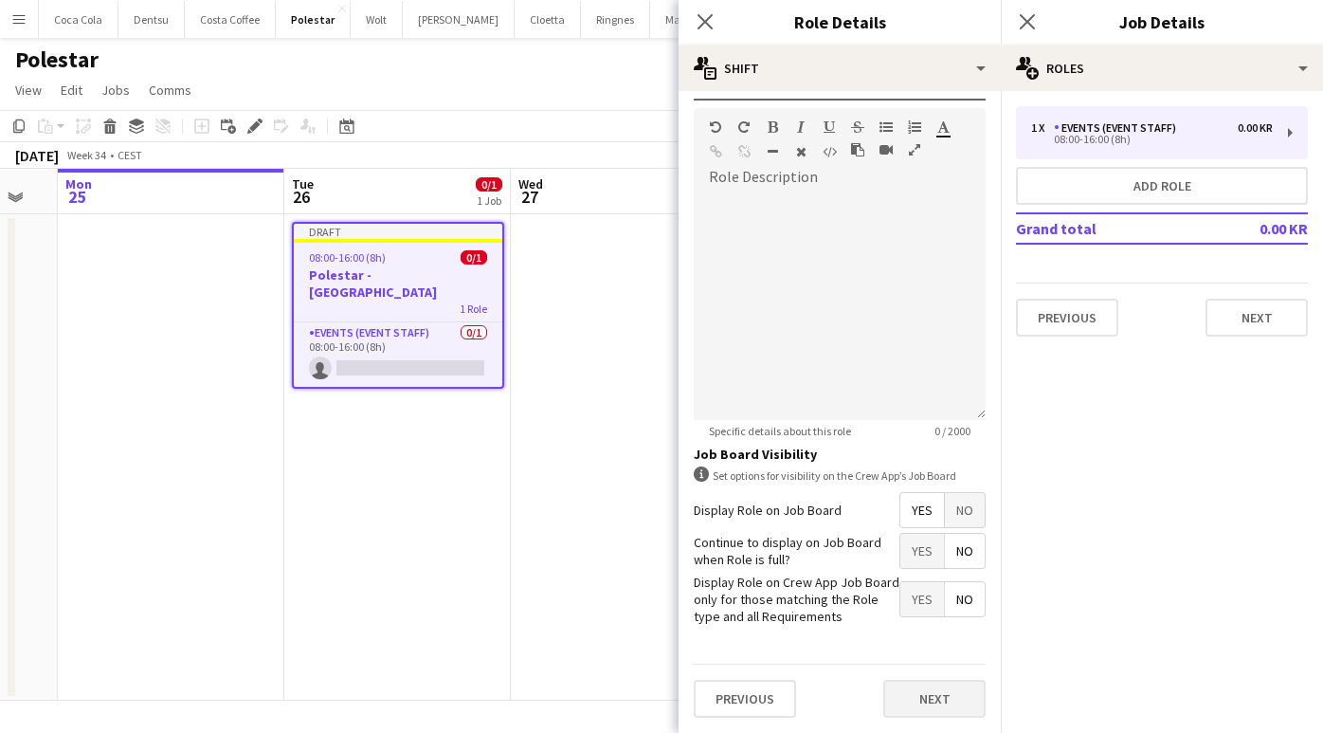
scroll to position [551, 0]
click at [947, 698] on button "Next" at bounding box center [935, 700] width 102 height 38
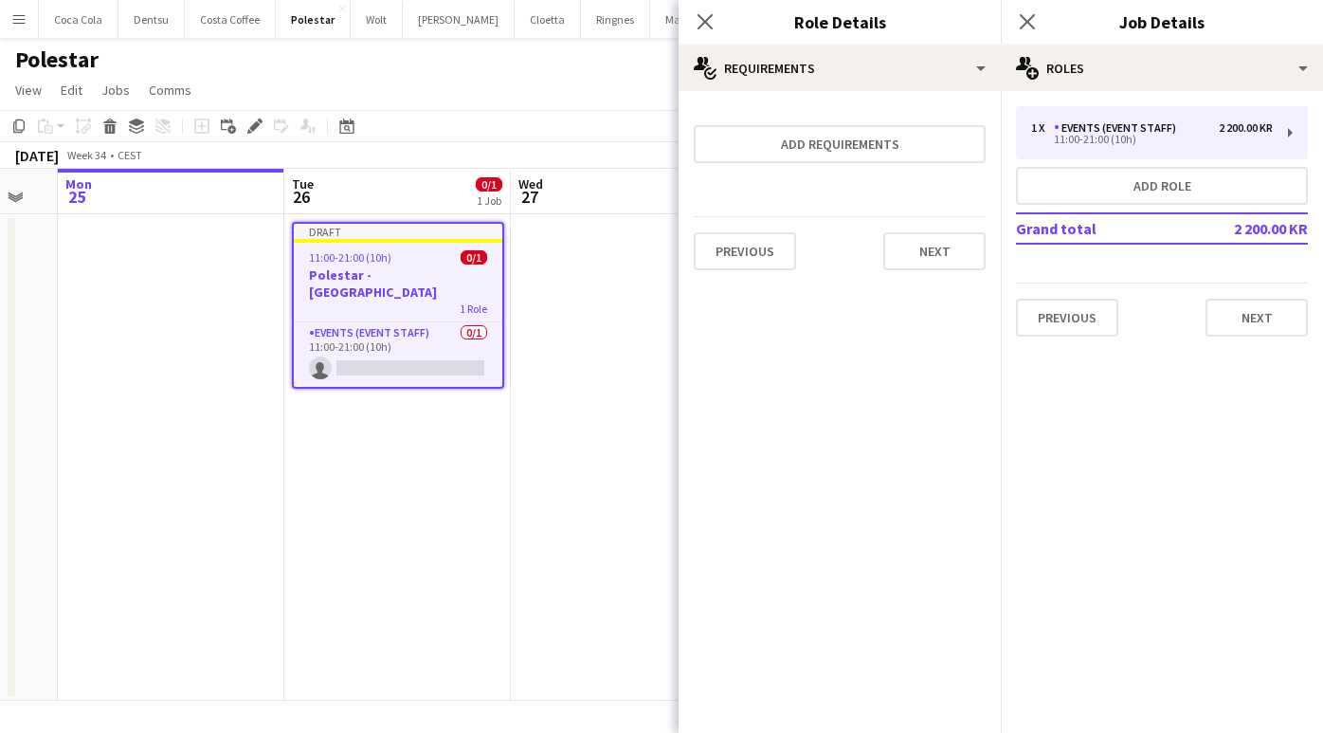
scroll to position [0, 0]
click at [926, 253] on button "Next" at bounding box center [935, 251] width 102 height 38
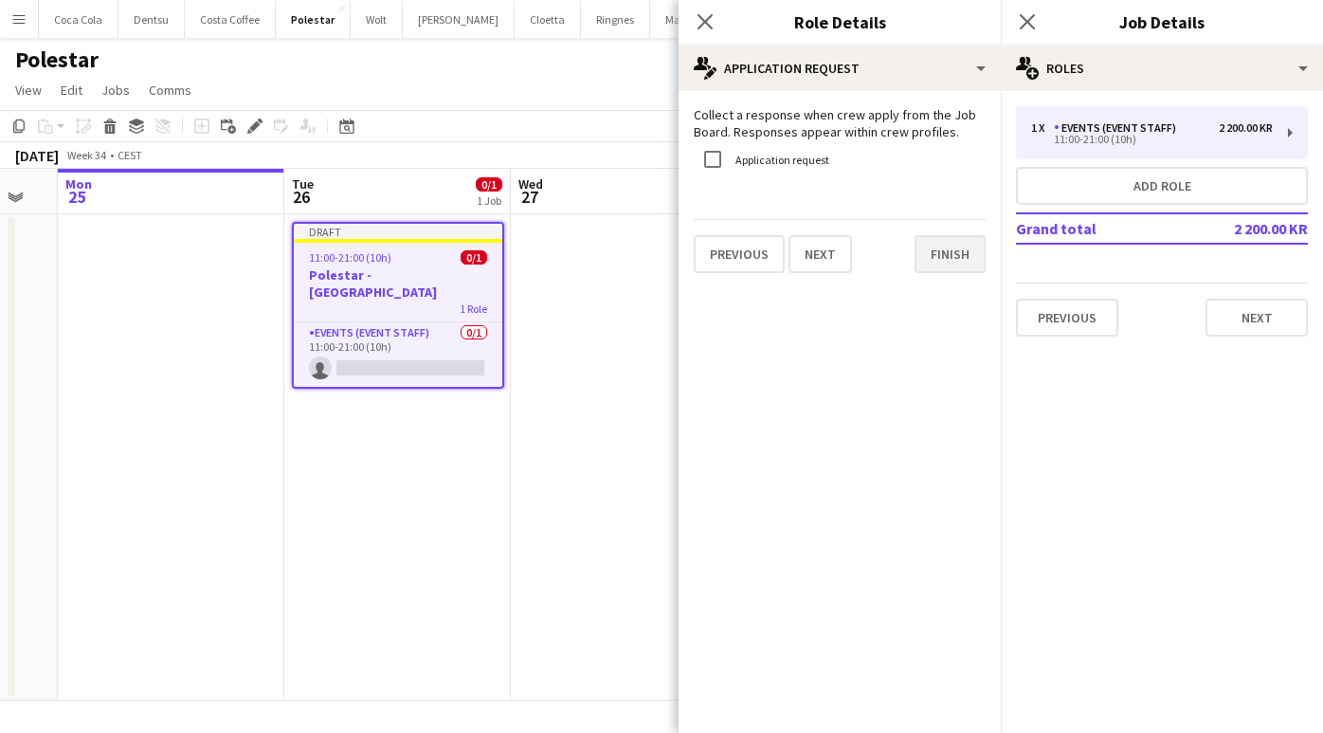
drag, startPoint x: 952, startPoint y: 252, endPoint x: 959, endPoint y: 262, distance: 12.1
click at [952, 252] on button "Finish" at bounding box center [950, 254] width 71 height 38
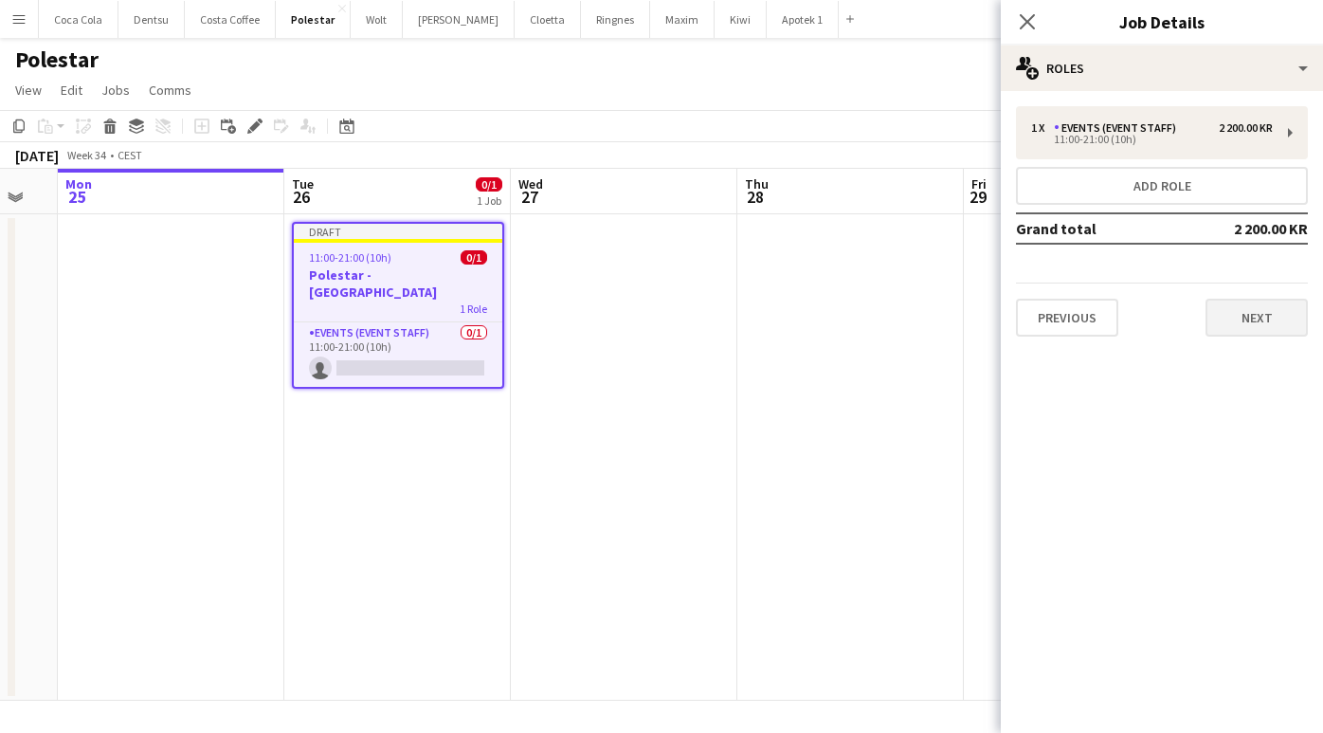
click at [1259, 321] on button "Next" at bounding box center [1257, 318] width 102 height 38
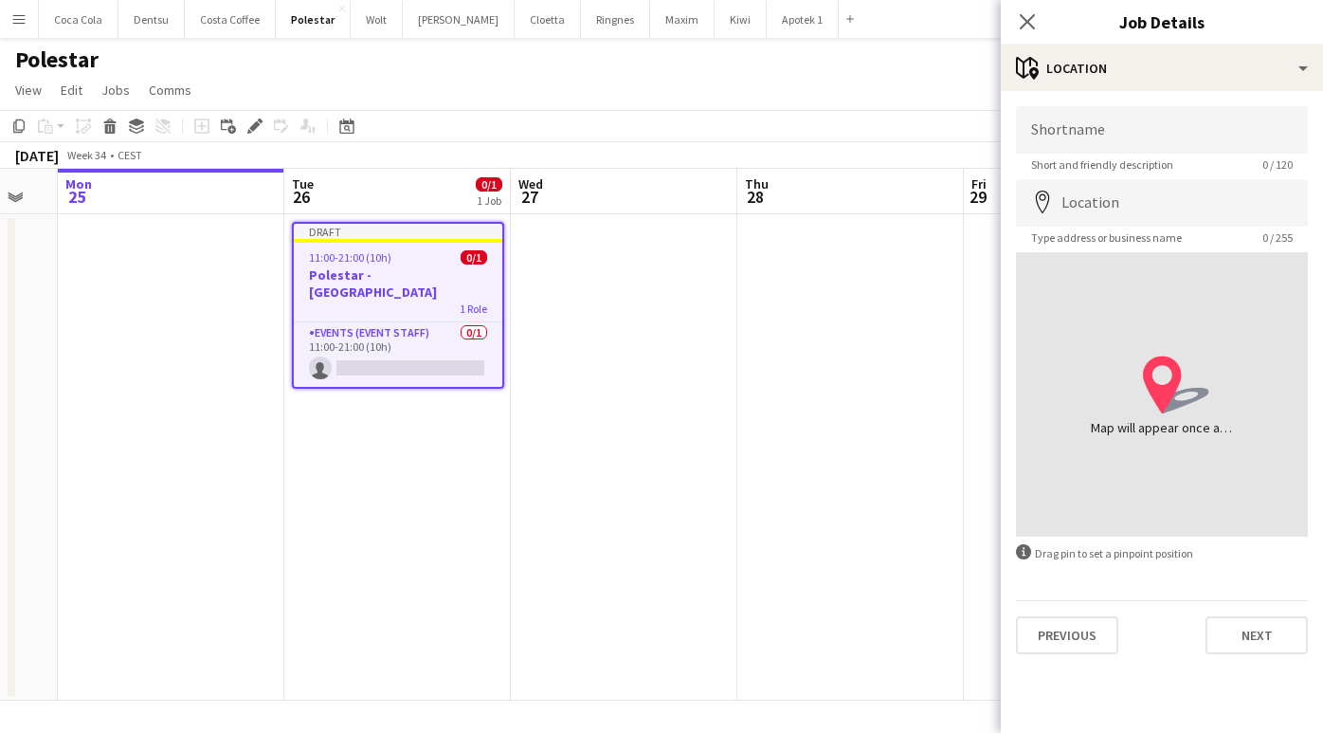
drag, startPoint x: 1261, startPoint y: 648, endPoint x: 1210, endPoint y: 531, distance: 128.2
click at [1261, 648] on button "Next" at bounding box center [1257, 635] width 102 height 38
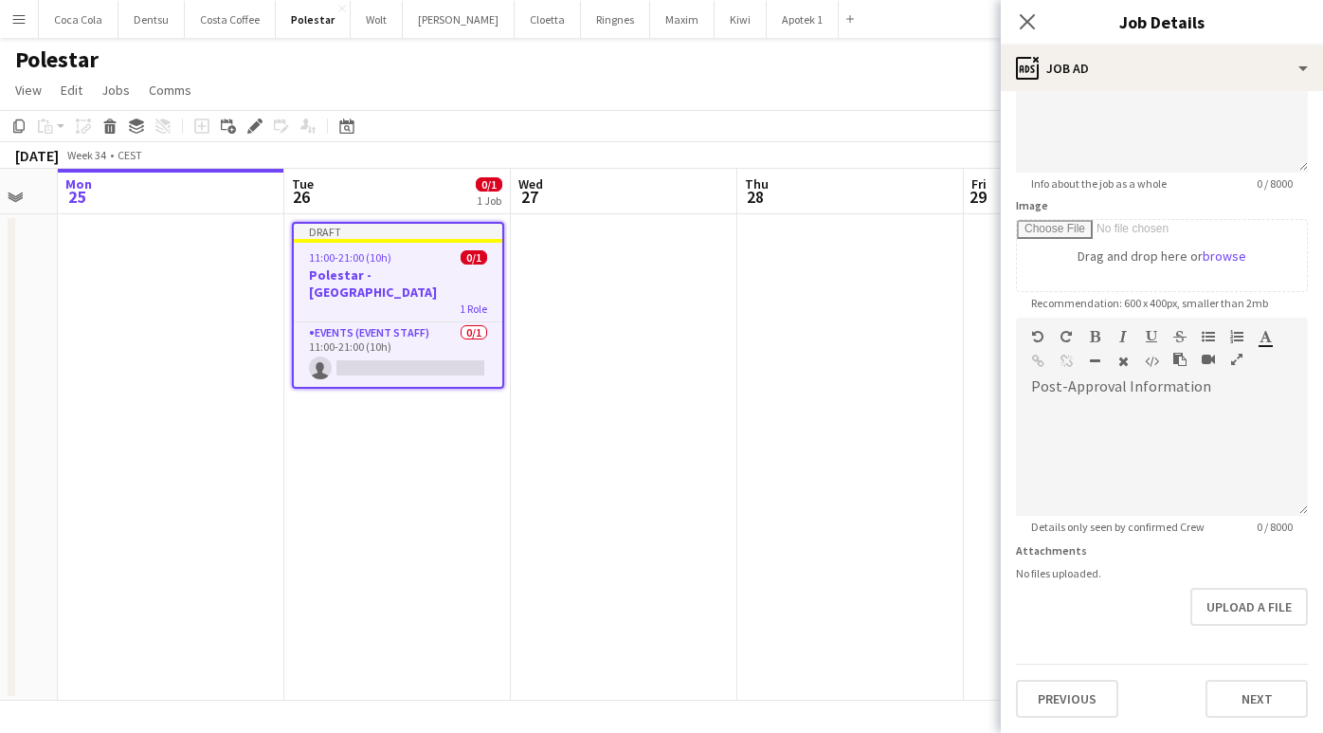
scroll to position [206, 0]
click at [1245, 685] on button "Next" at bounding box center [1257, 699] width 102 height 38
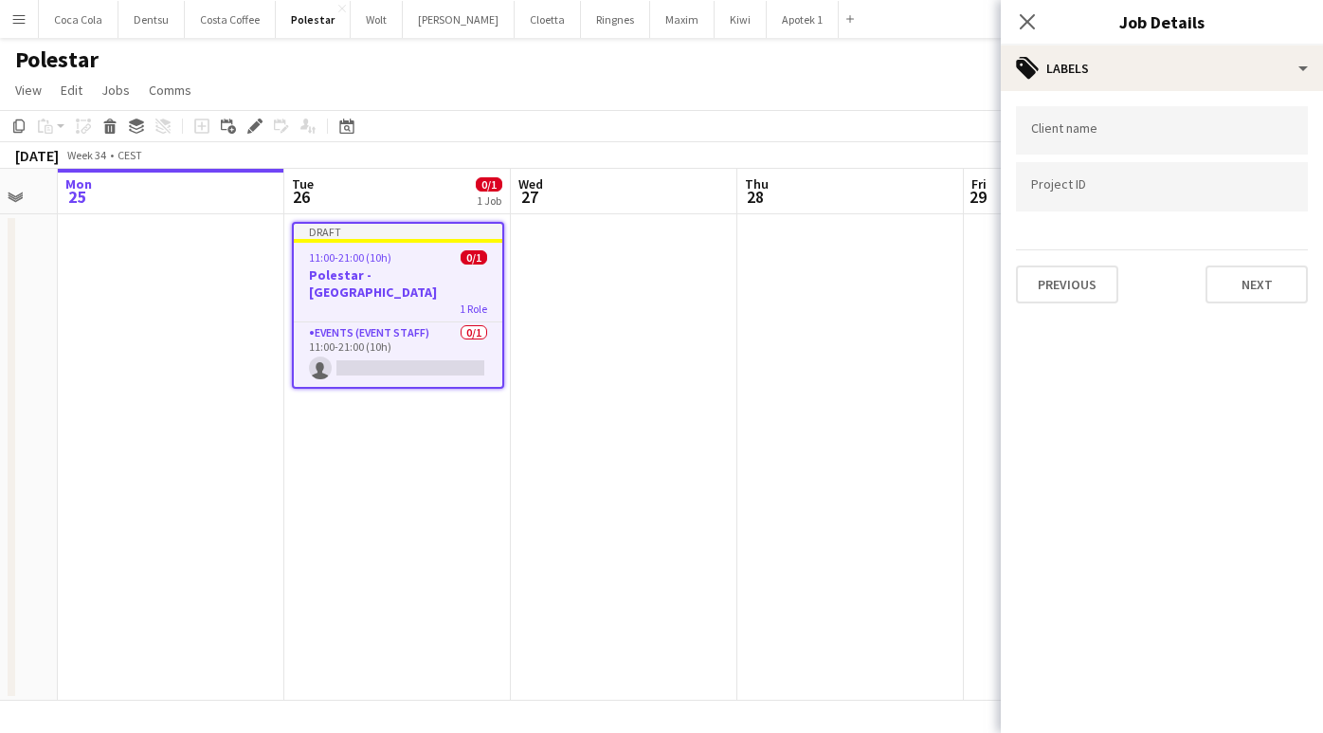
scroll to position [0, 0]
click at [1155, 132] on input "Type to search client labels..." at bounding box center [1162, 130] width 262 height 17
type input "********"
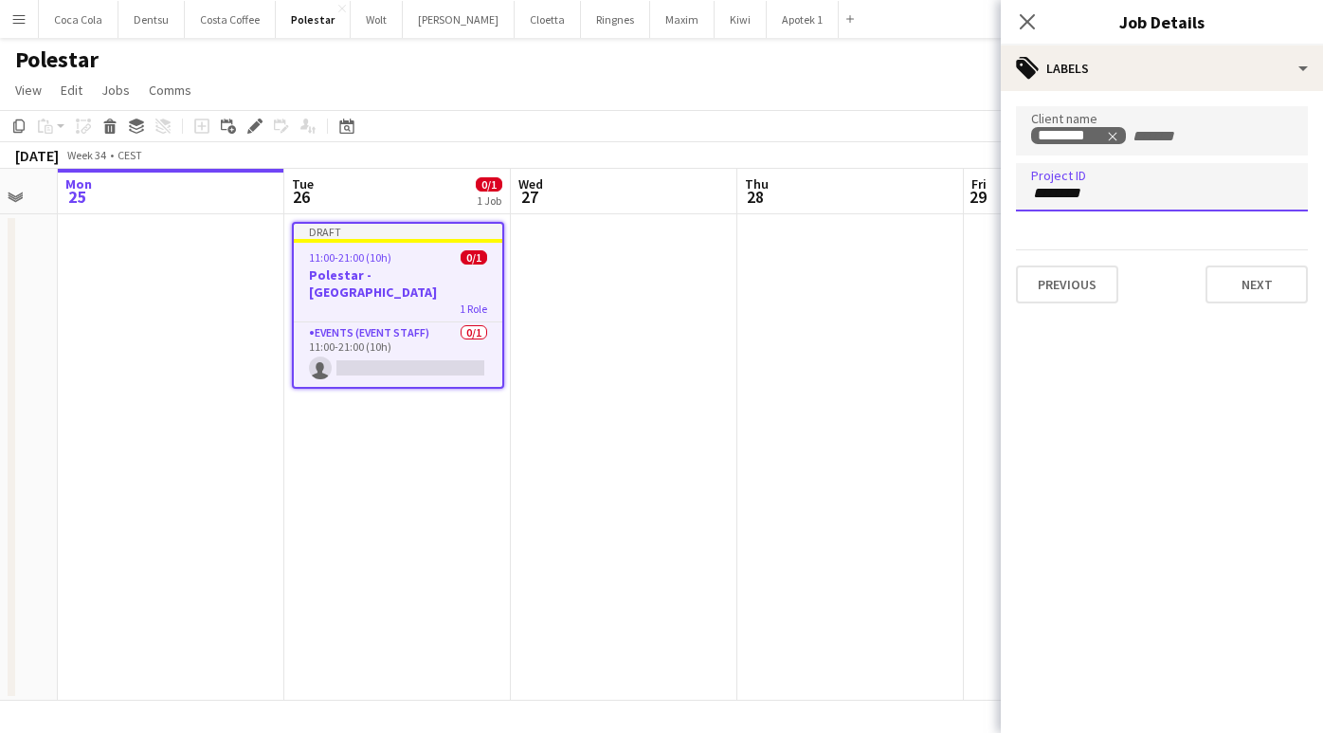
type input "*********"
click at [1250, 283] on button "Next" at bounding box center [1257, 284] width 102 height 38
type input "*******"
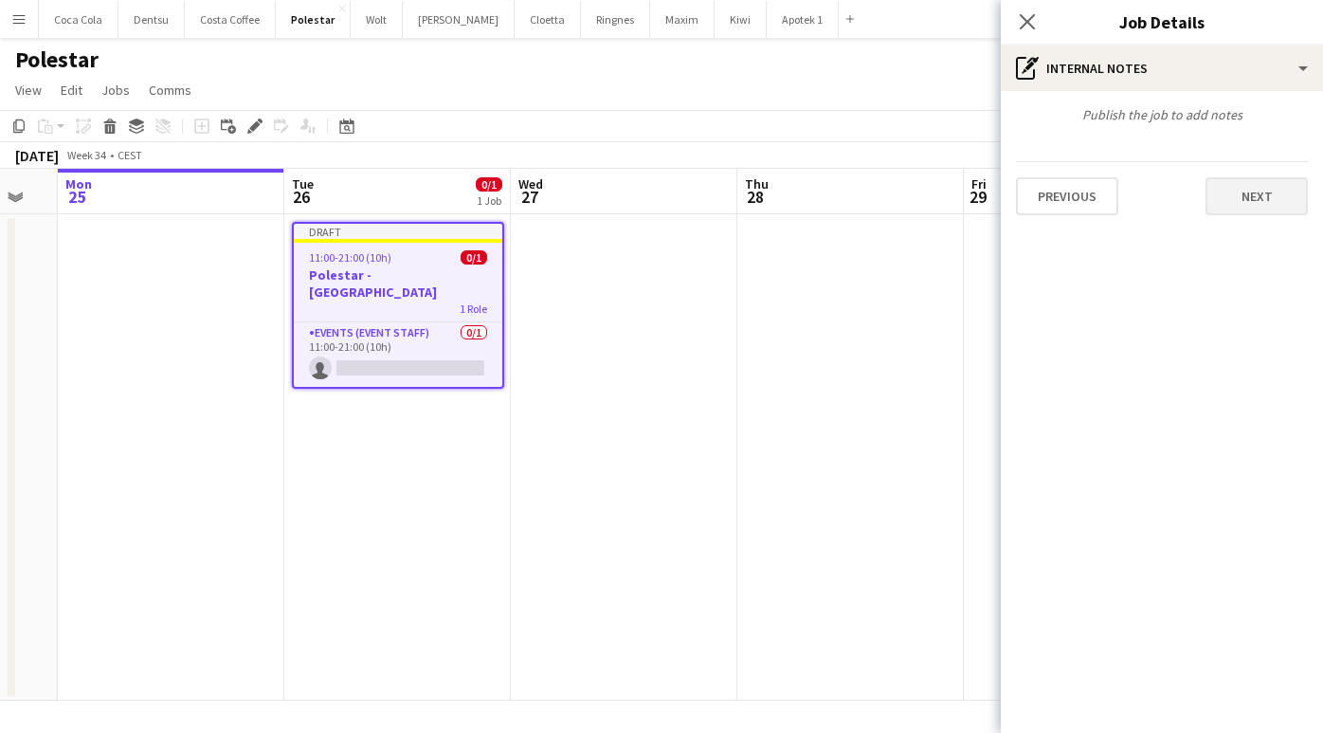
click at [1268, 200] on button "Next" at bounding box center [1257, 196] width 102 height 38
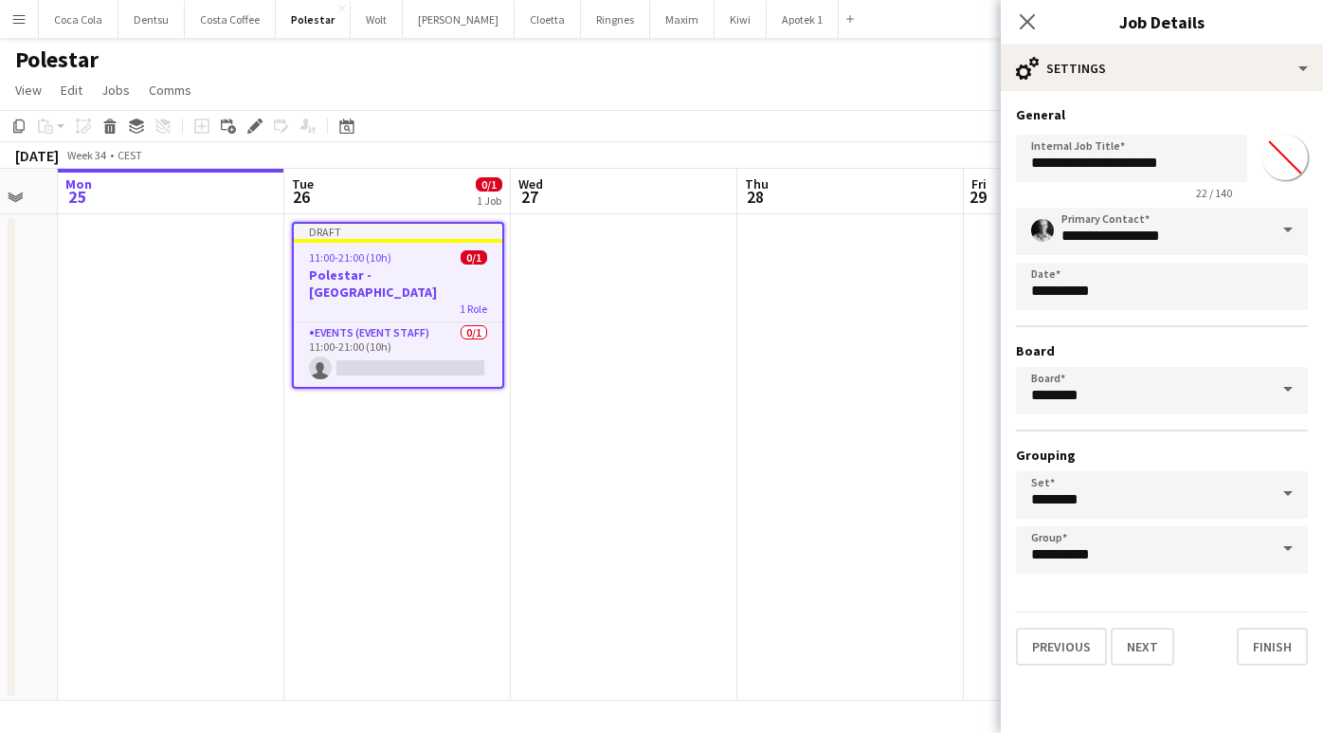
click at [1265, 647] on button "Finish" at bounding box center [1272, 647] width 71 height 38
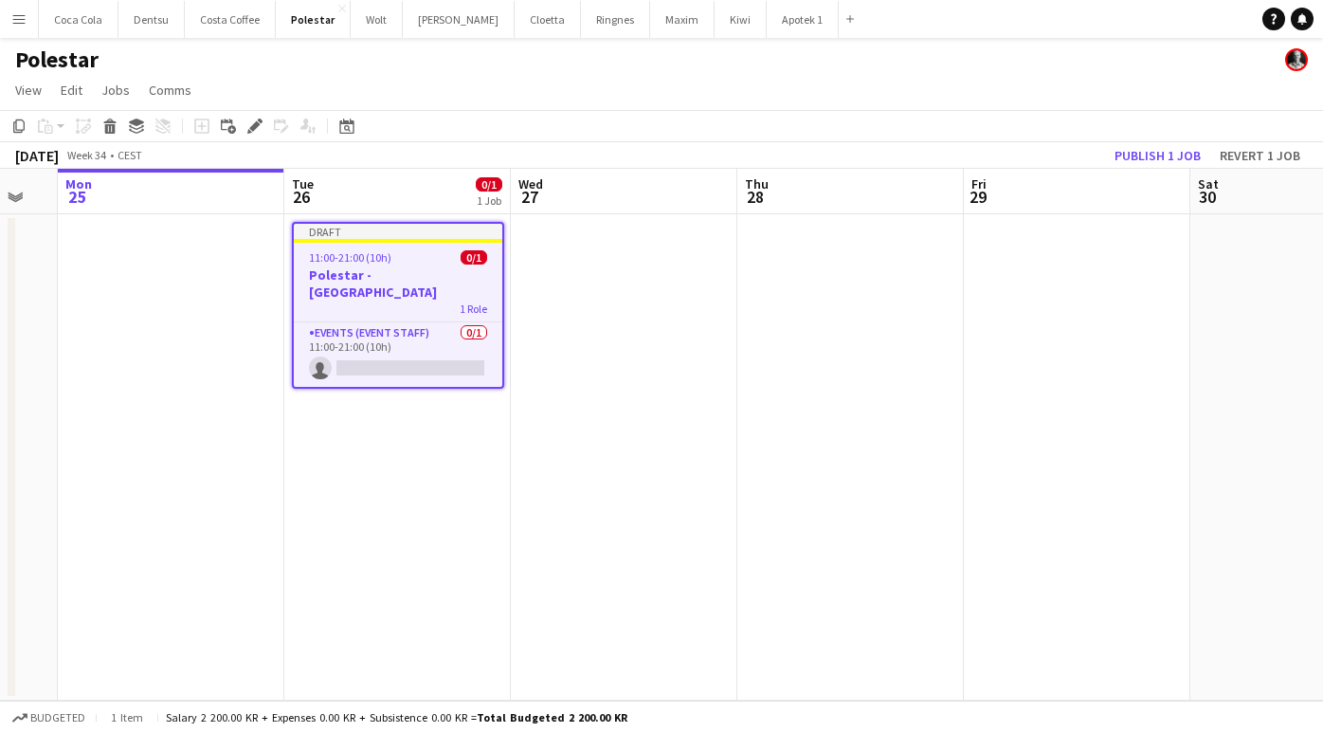
click at [407, 260] on div "11:00-21:00 (10h) 0/1" at bounding box center [398, 257] width 209 height 14
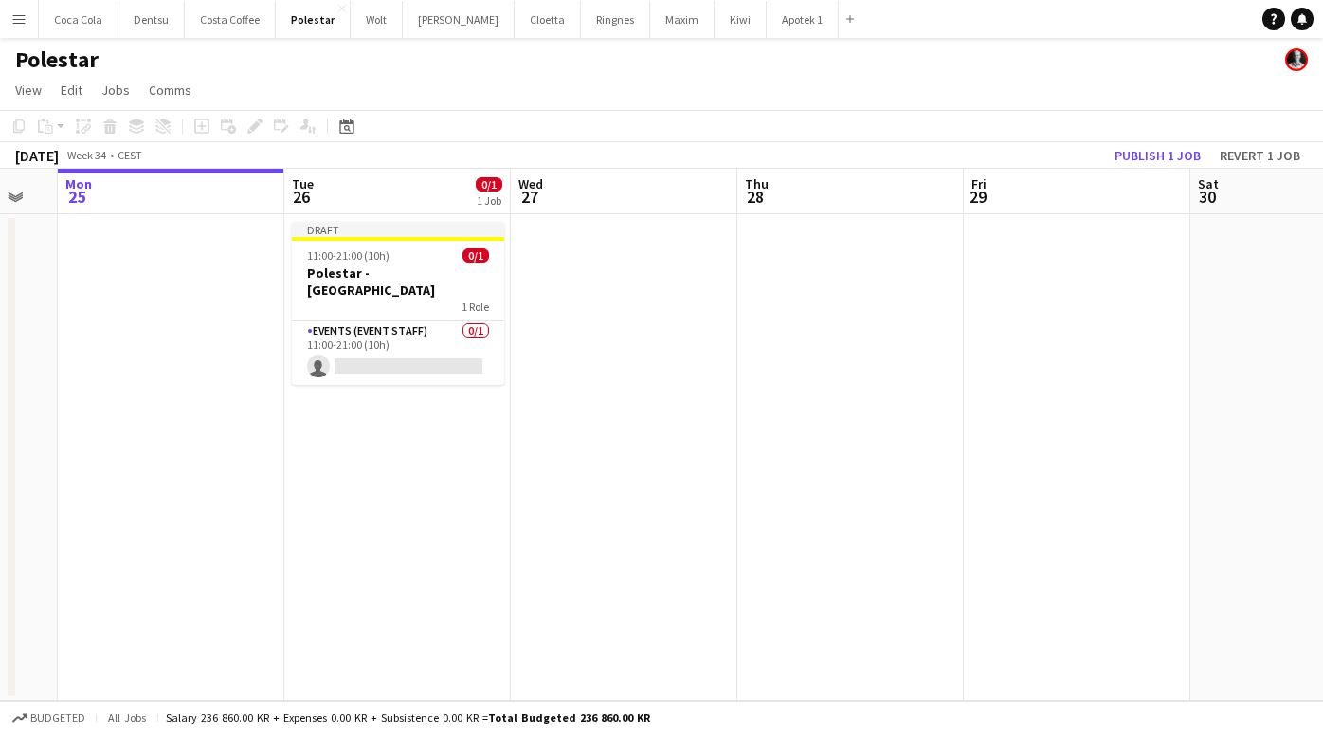
click at [623, 302] on app-date-cell at bounding box center [624, 457] width 227 height 486
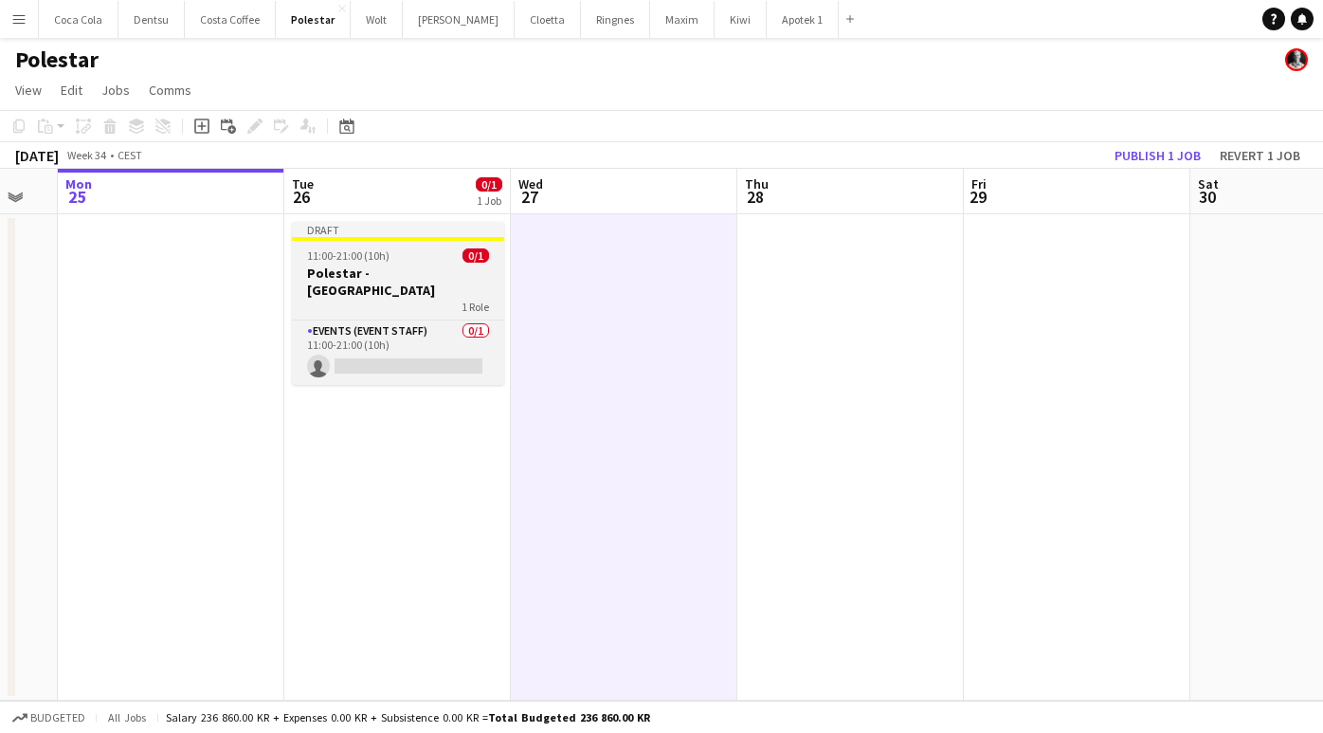
drag, startPoint x: 437, startPoint y: 263, endPoint x: 452, endPoint y: 265, distance: 15.4
click at [437, 263] on app-job-card "Draft 11:00-21:00 (10h) 0/1 Polestar - Oslo Runway 1 Role Events (Event Staff) …" at bounding box center [398, 303] width 212 height 163
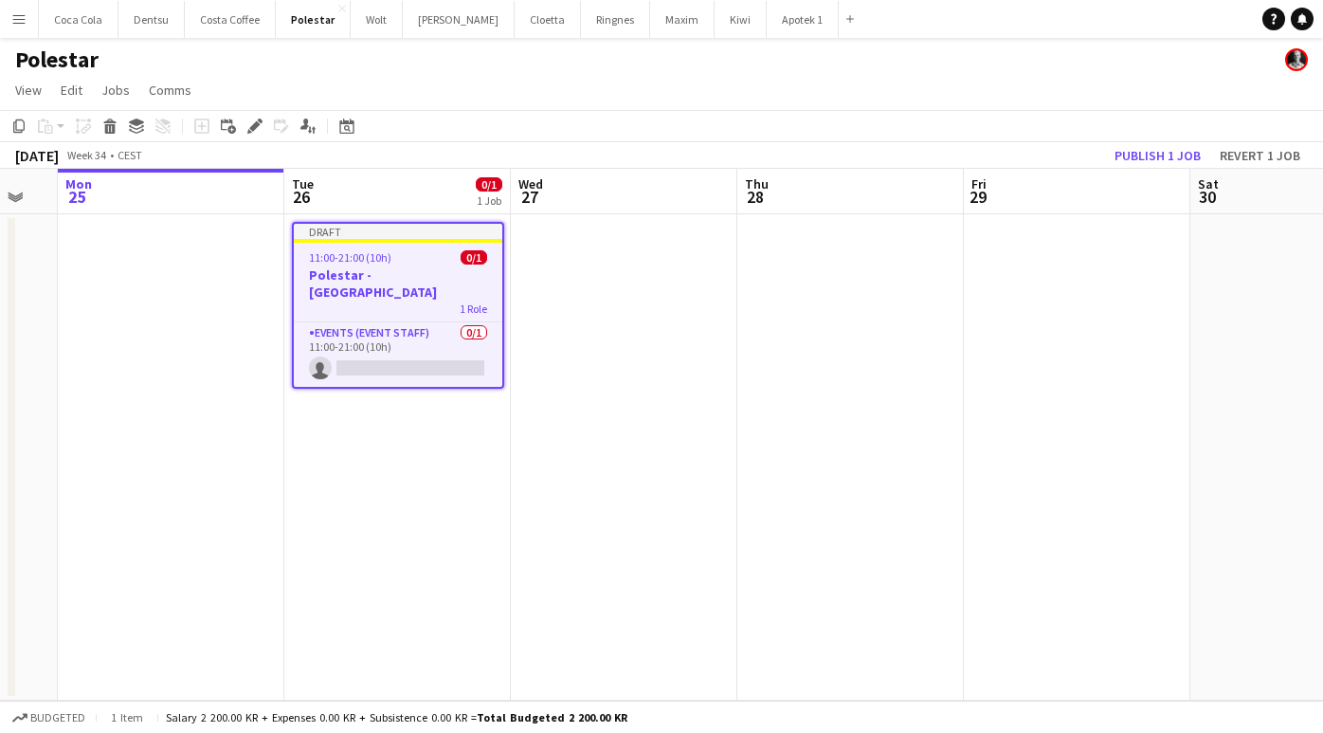
click at [610, 281] on app-date-cell at bounding box center [624, 457] width 227 height 486
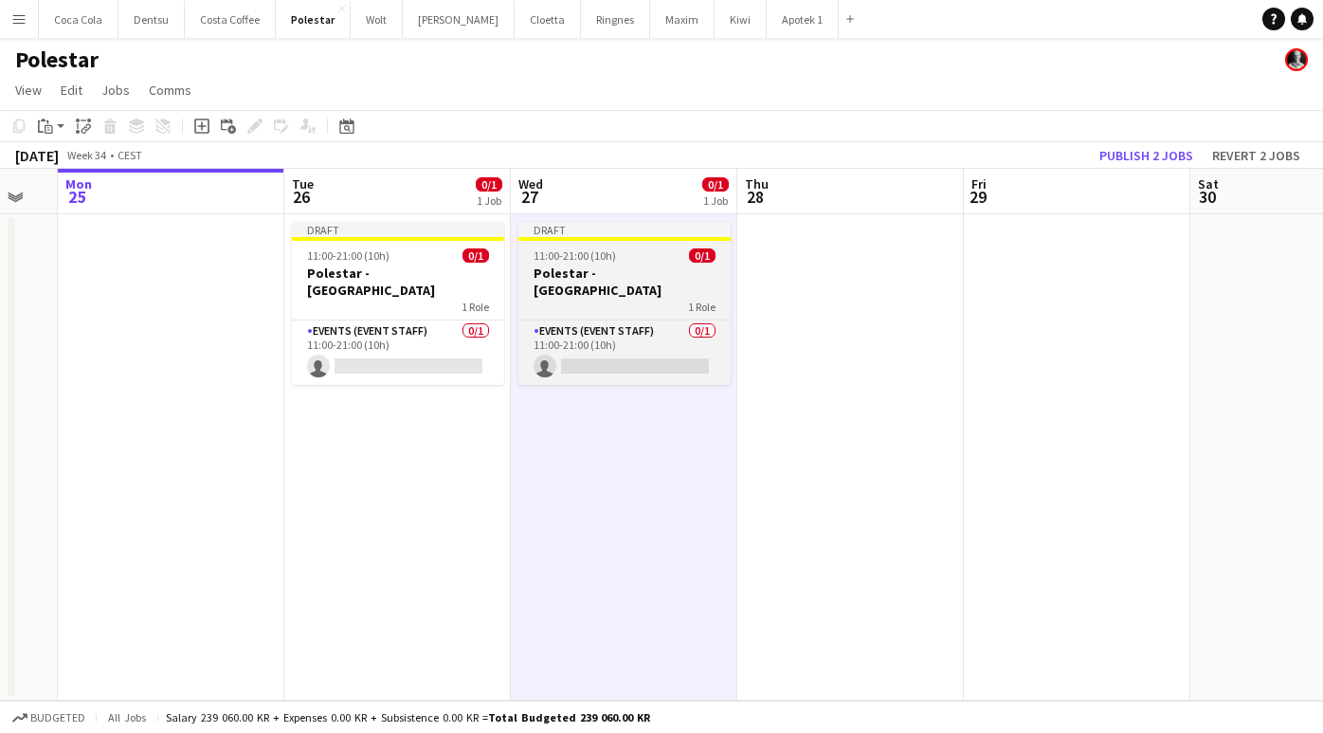
click at [632, 267] on h3 "Polestar - [GEOGRAPHIC_DATA]" at bounding box center [625, 281] width 212 height 34
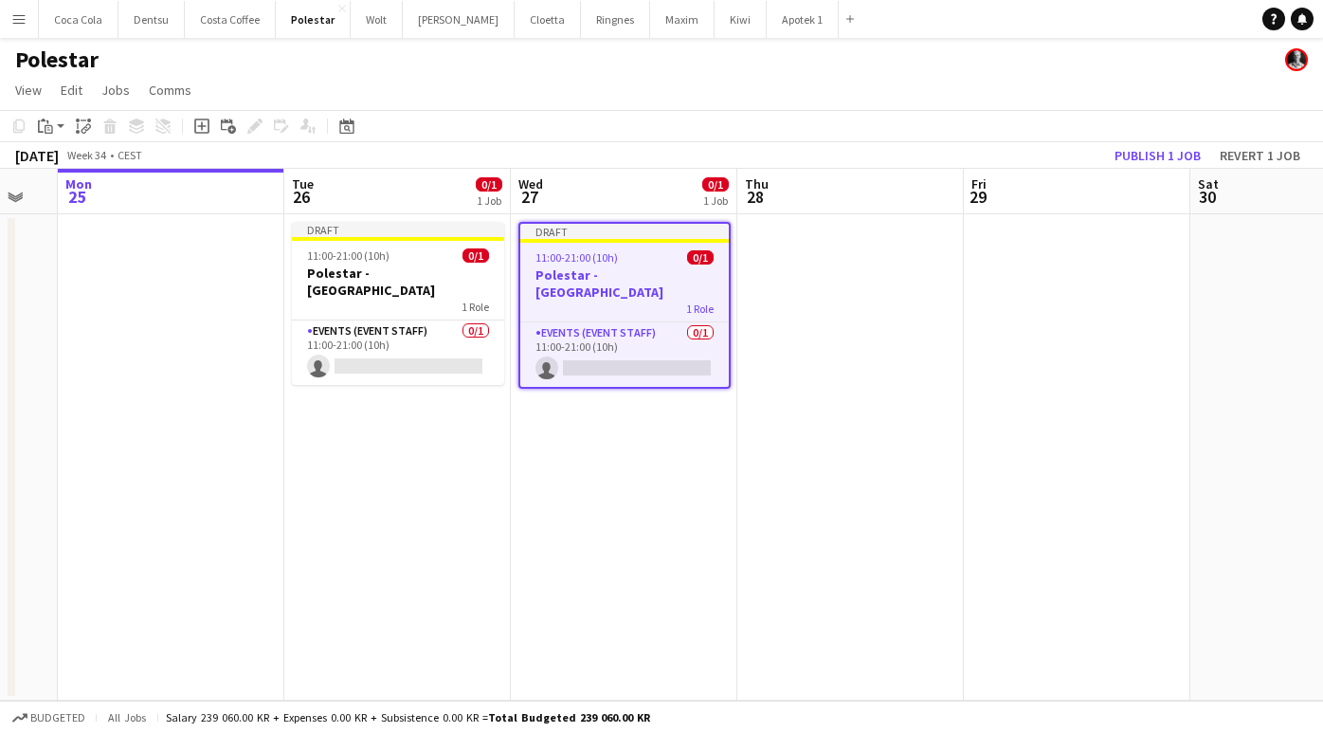
scroll to position [0, 621]
click at [248, 122] on icon "Edit" at bounding box center [254, 126] width 15 height 15
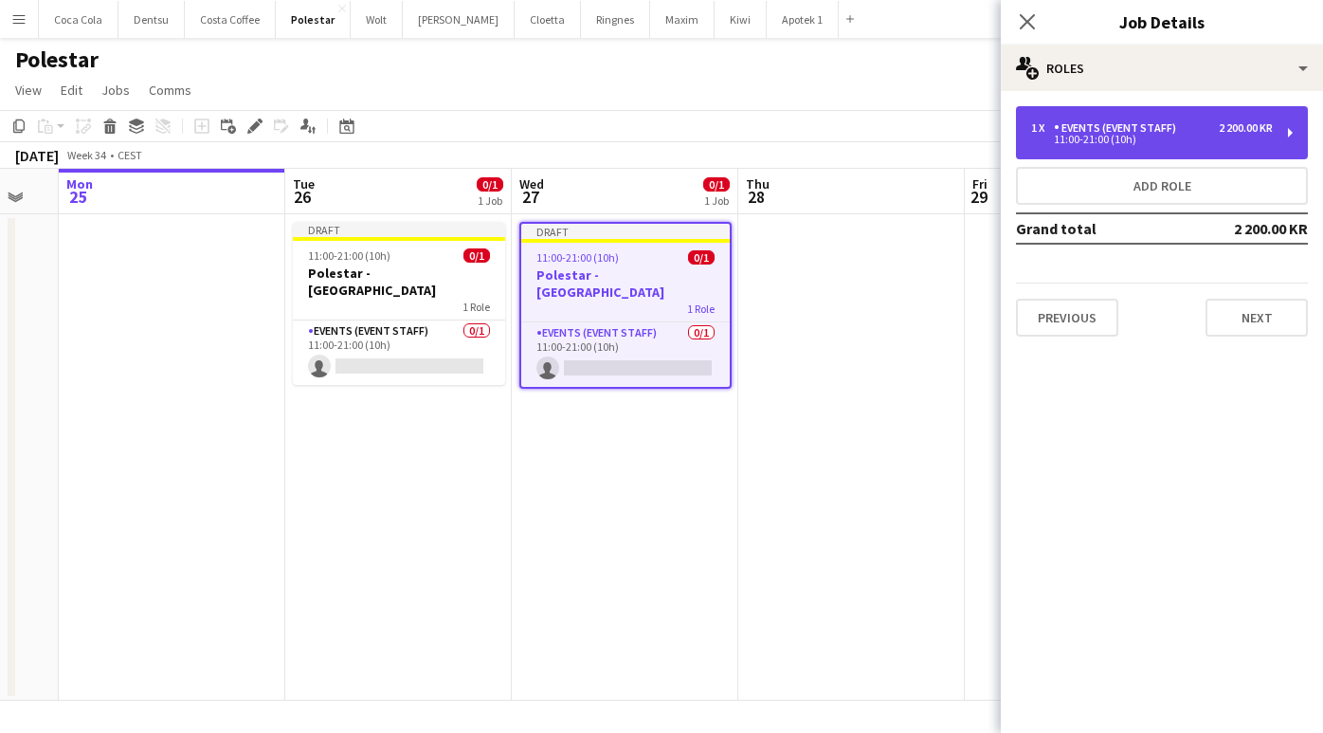
click at [1195, 125] on div "1 x Events (Event Staff) 2 200.00 KR" at bounding box center [1152, 127] width 242 height 13
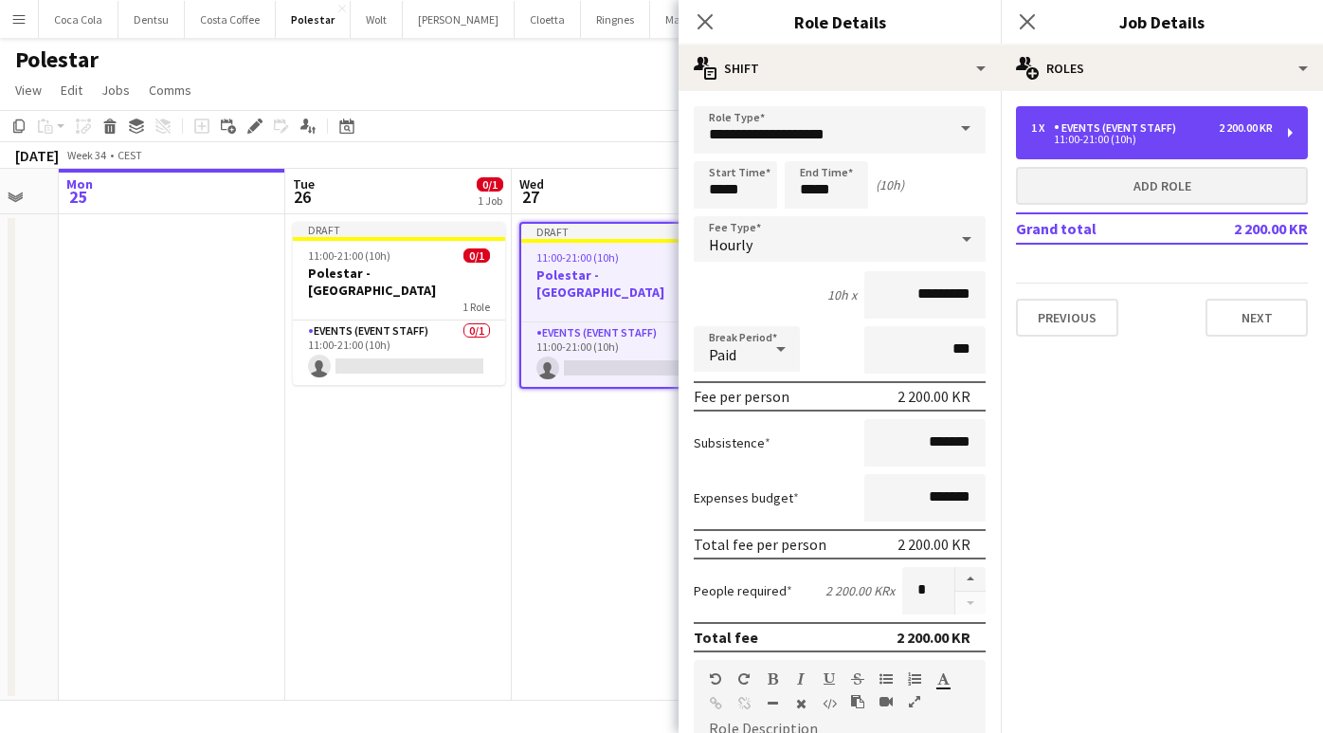
scroll to position [0, 0]
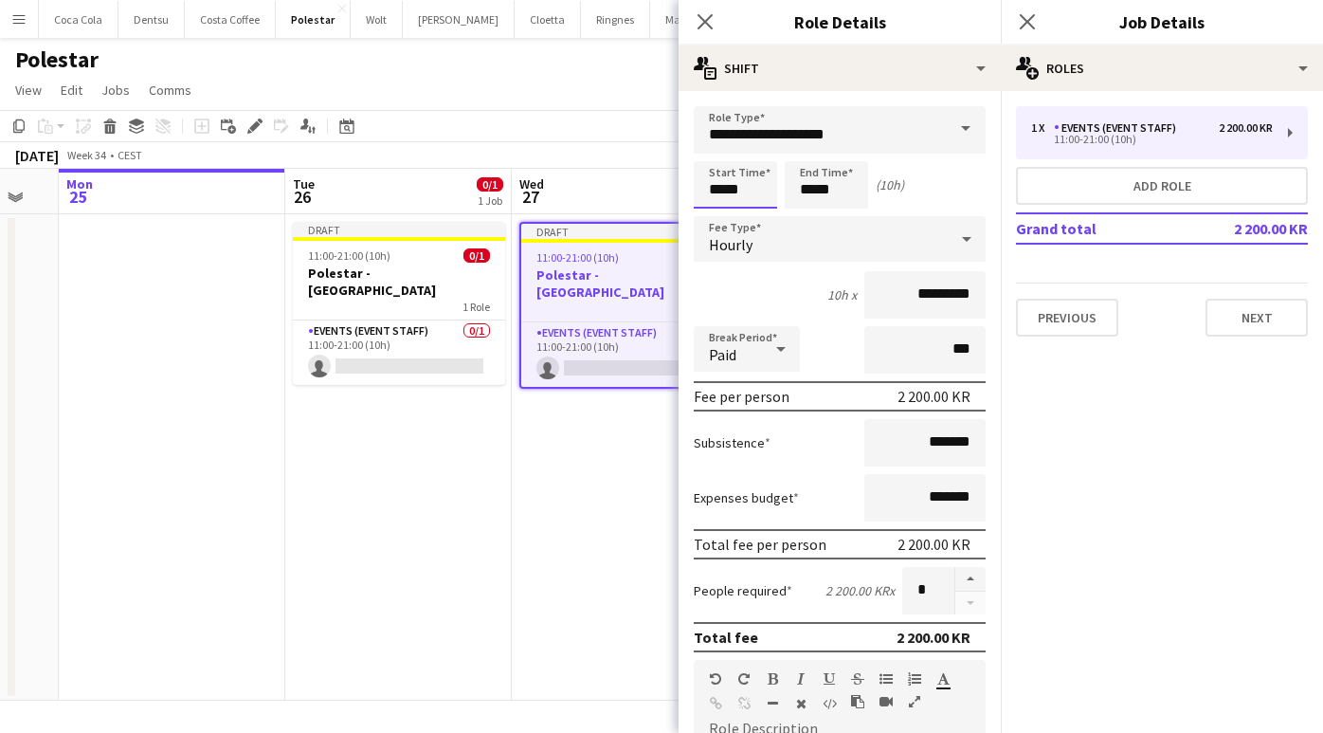
drag, startPoint x: 712, startPoint y: 189, endPoint x: 716, endPoint y: 200, distance: 12.0
click at [712, 189] on input "*****" at bounding box center [735, 184] width 83 height 47
type input "*****"
click at [719, 214] on div at bounding box center [717, 218] width 38 height 19
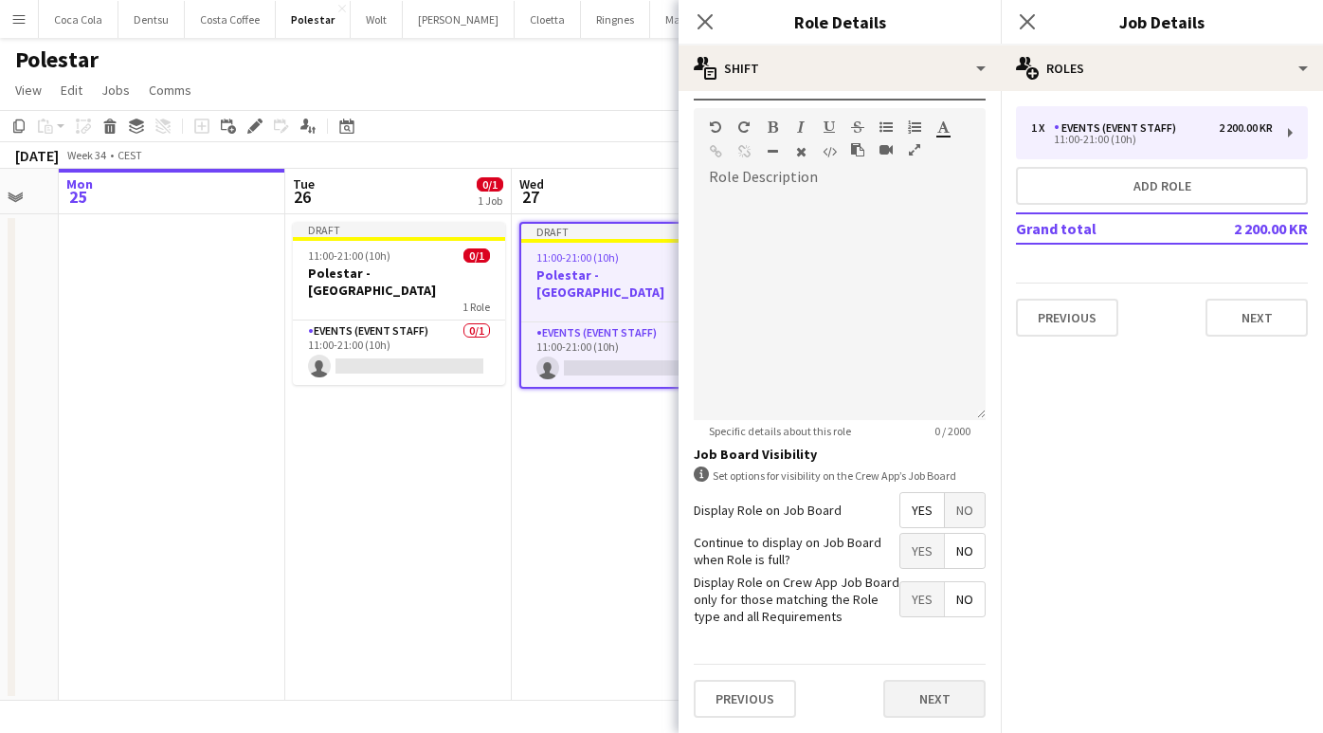
scroll to position [552, 0]
drag, startPoint x: 939, startPoint y: 686, endPoint x: 948, endPoint y: 684, distance: 9.7
click at [943, 686] on button "Next" at bounding box center [935, 699] width 102 height 38
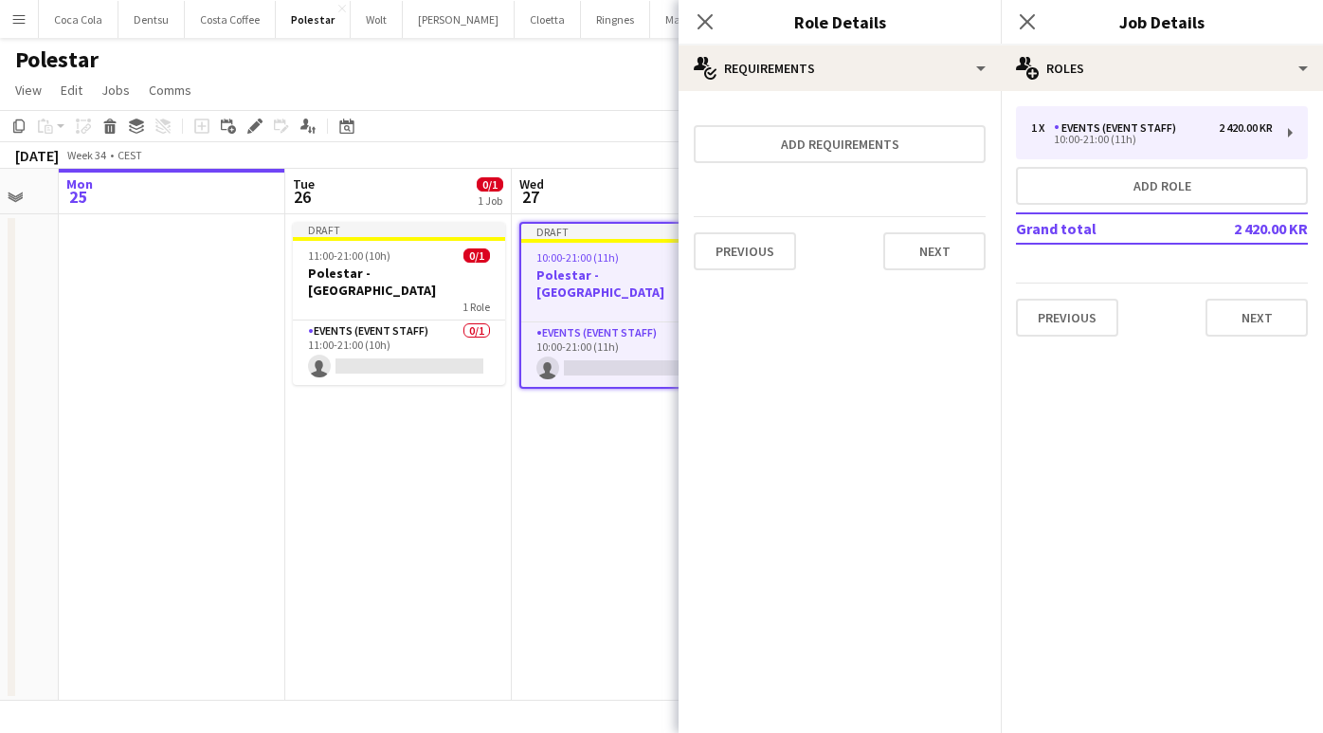
click at [965, 250] on button "Next" at bounding box center [935, 251] width 102 height 38
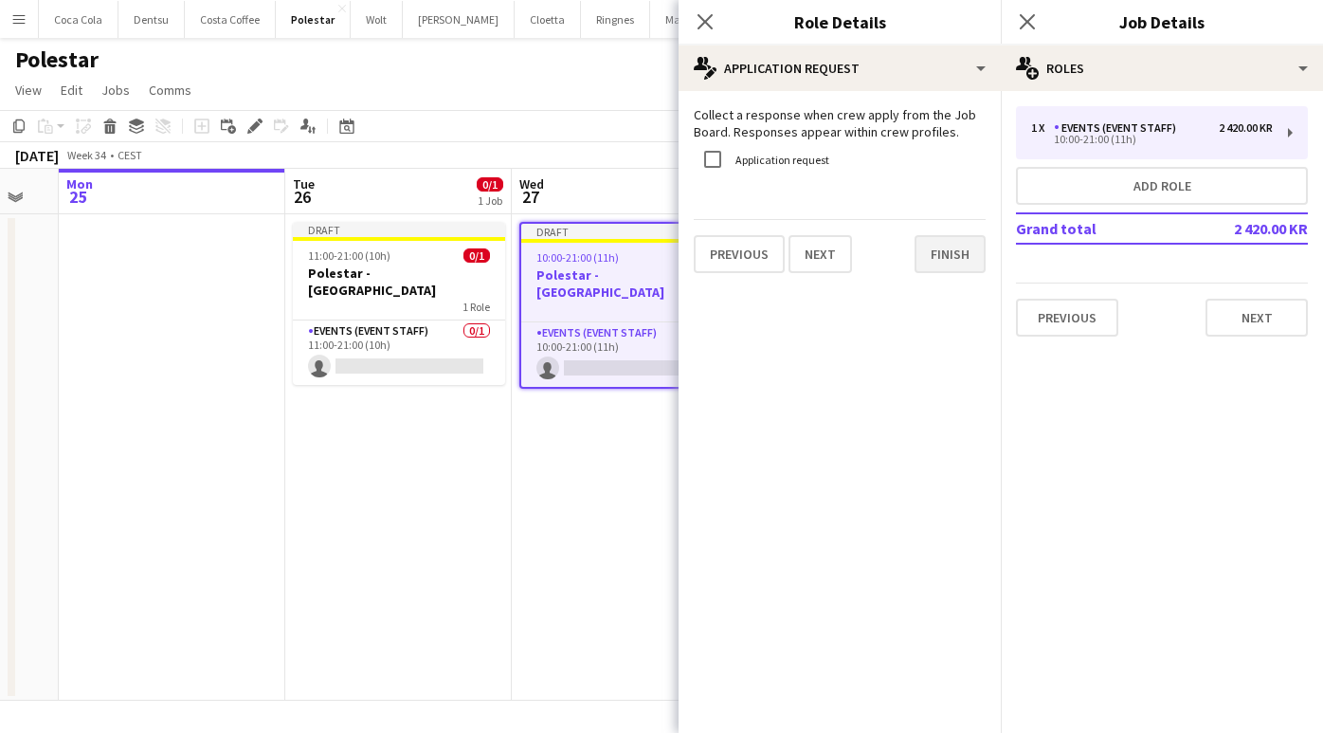
click at [960, 258] on button "Finish" at bounding box center [950, 254] width 71 height 38
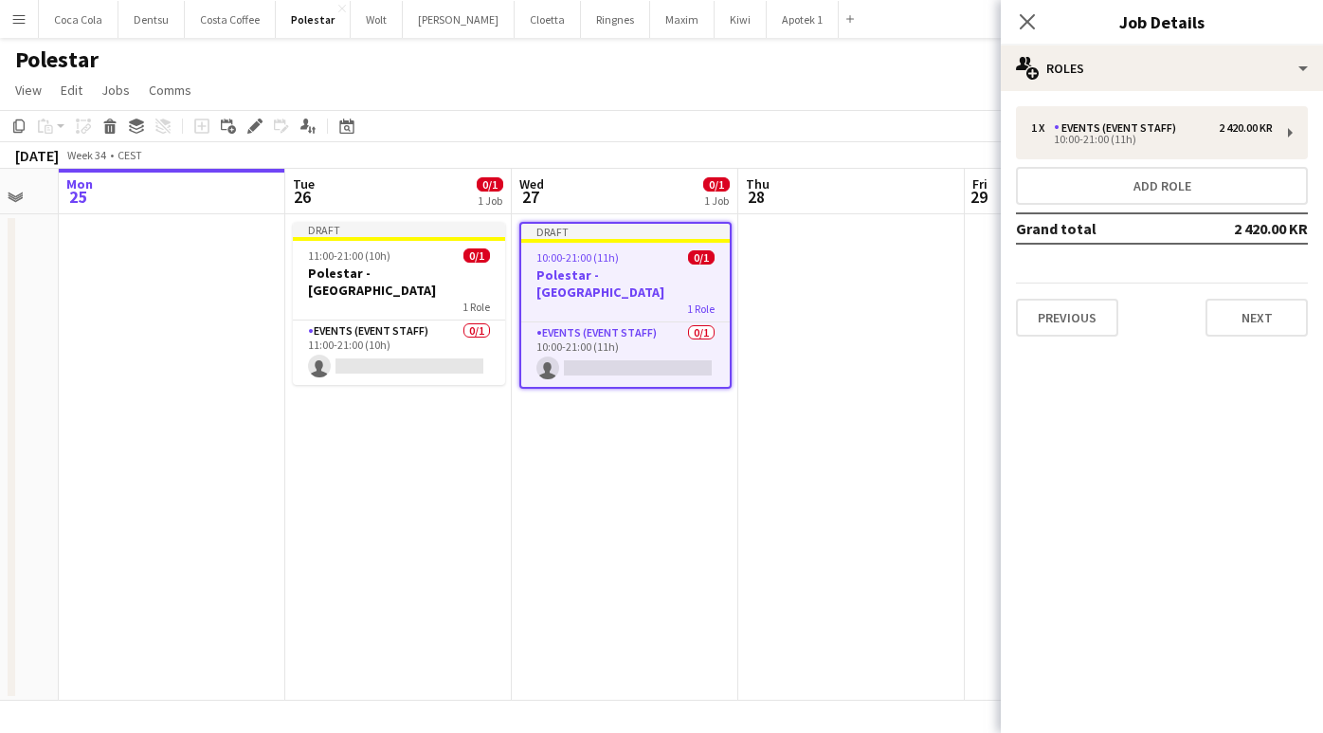
click at [924, 442] on app-date-cell at bounding box center [852, 457] width 227 height 486
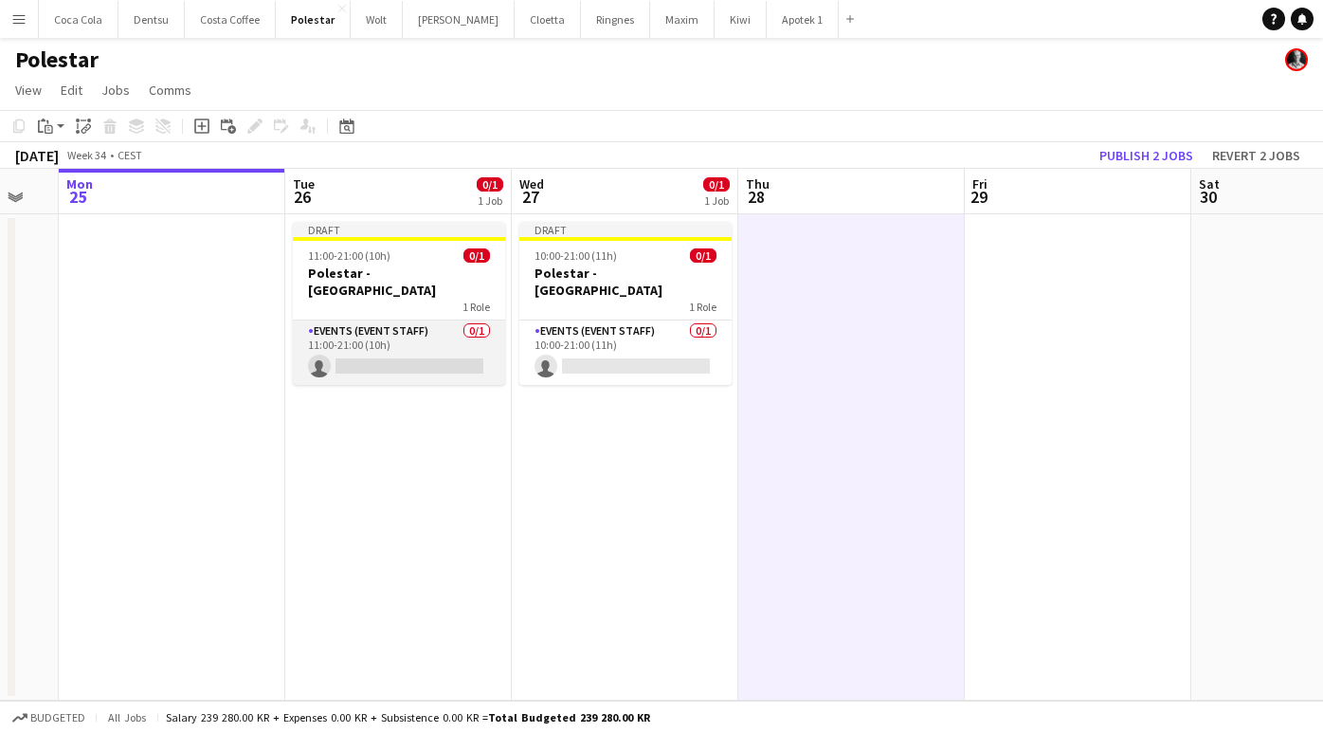
click at [486, 337] on app-card-role "Events (Event Staff) 0/1 11:00-21:00 (10h) single-neutral-actions" at bounding box center [399, 352] width 212 height 64
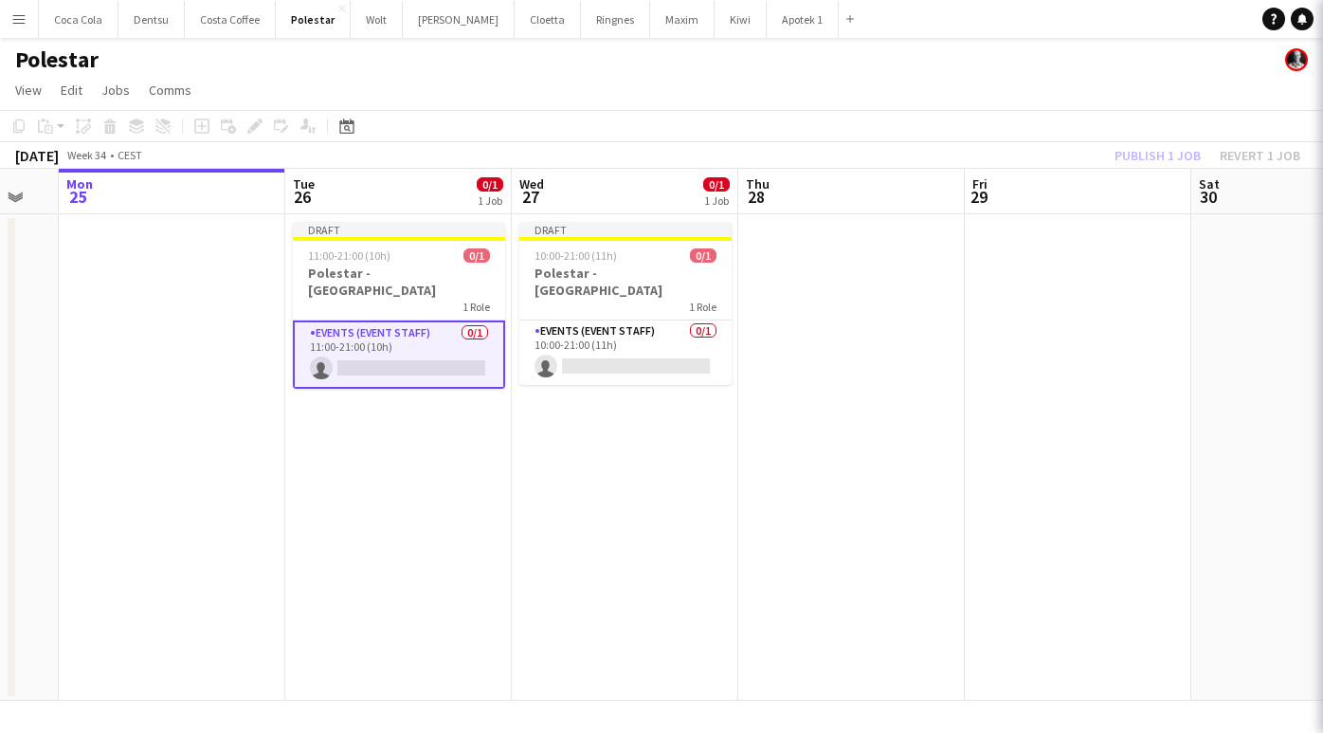
scroll to position [0, 619]
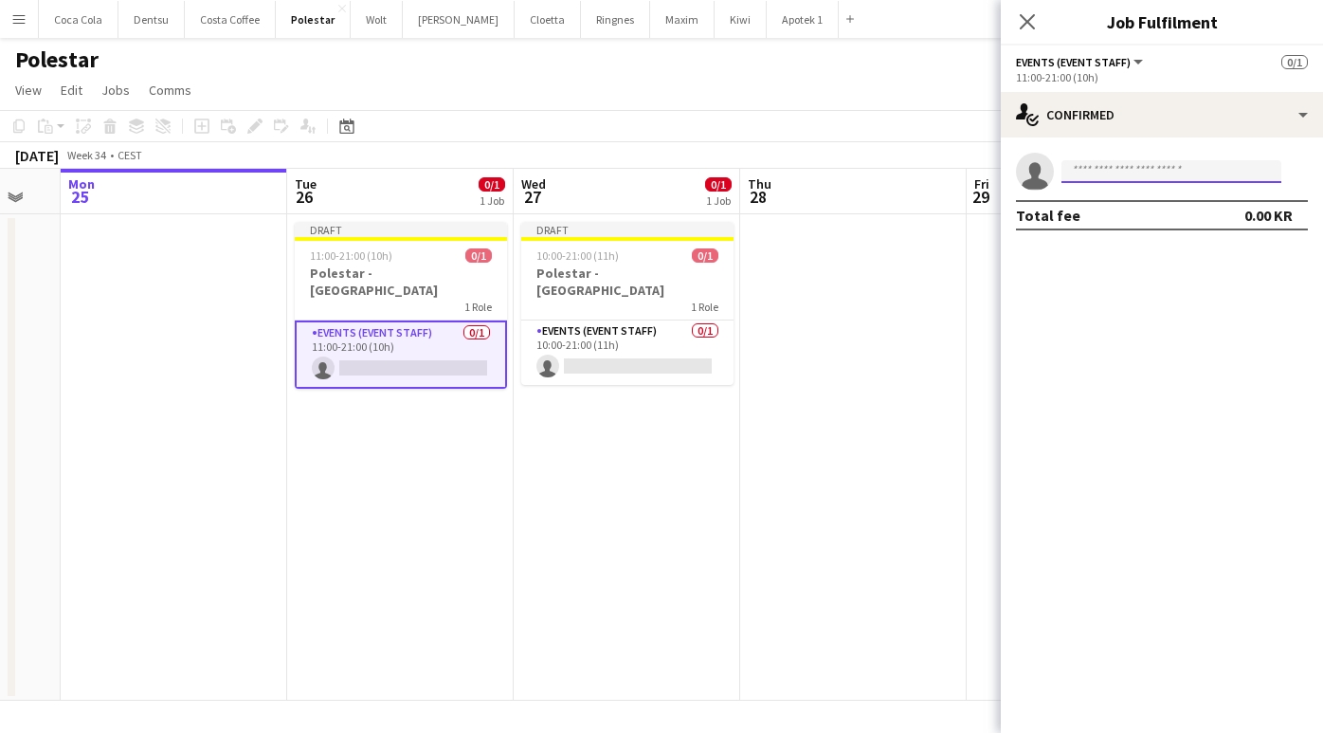
click at [1122, 177] on input at bounding box center [1172, 171] width 220 height 23
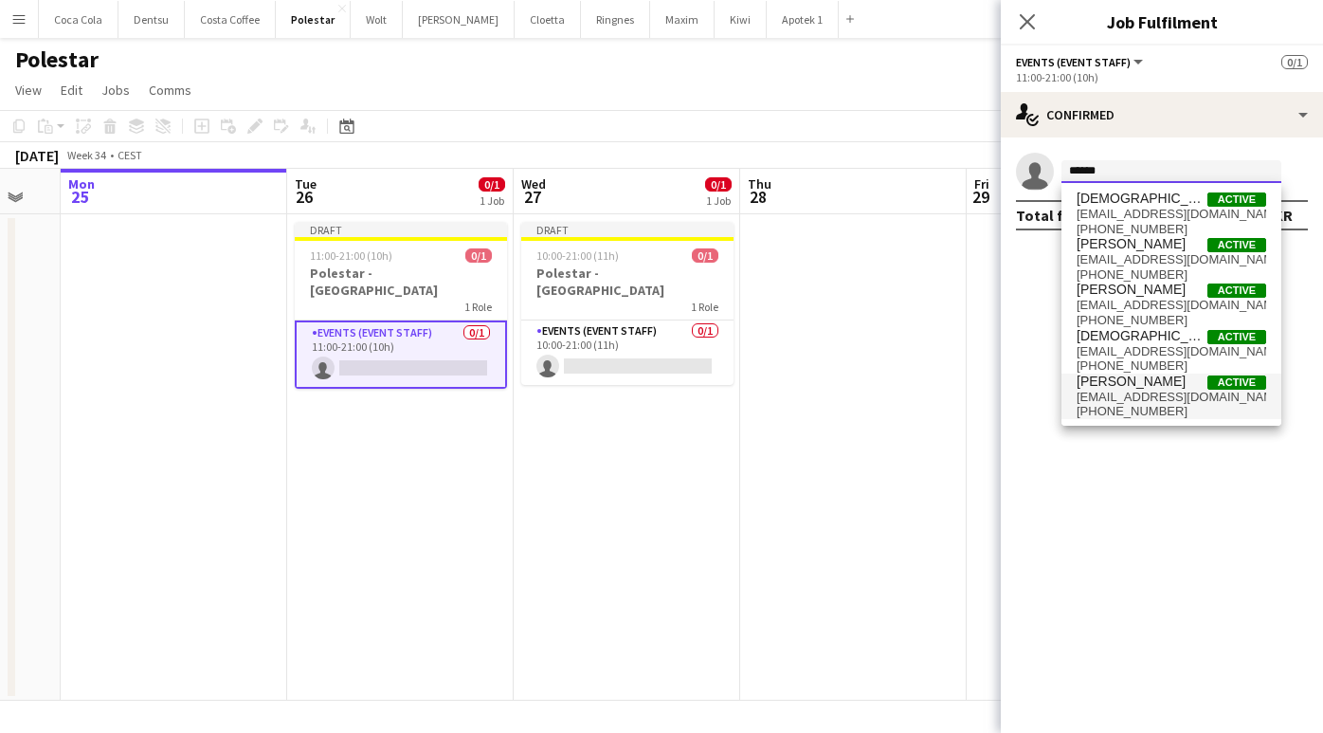
type input "******"
click at [1137, 393] on span "[EMAIL_ADDRESS][DOMAIN_NAME]" at bounding box center [1172, 397] width 190 height 15
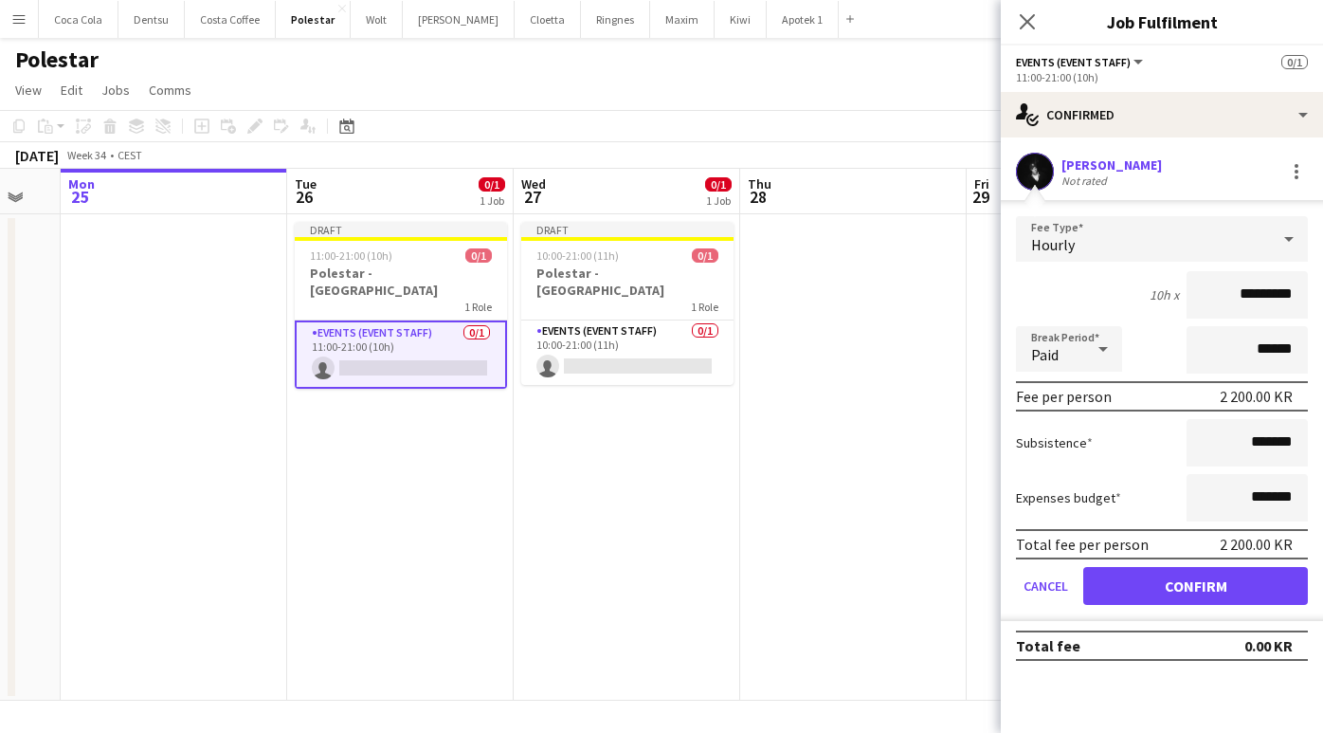
click at [1204, 588] on button "Confirm" at bounding box center [1196, 586] width 225 height 38
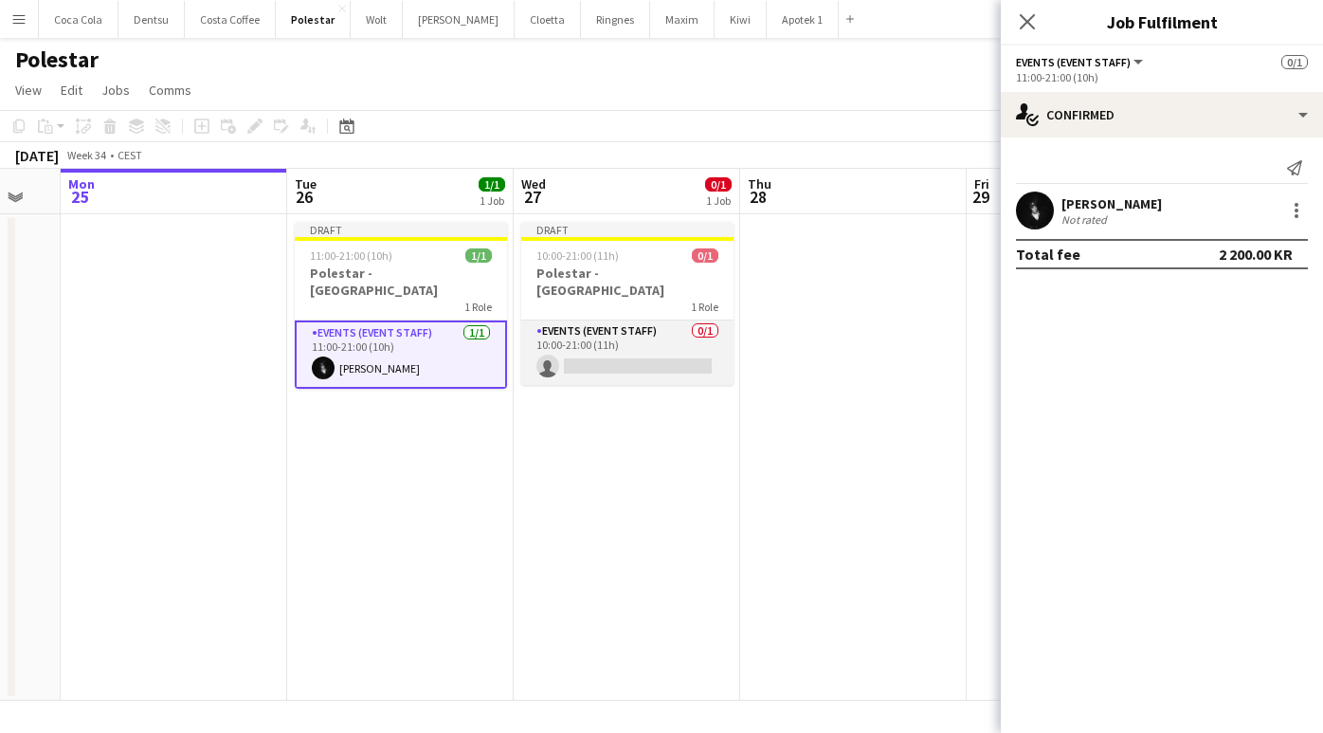
click at [647, 356] on app-card-role "Events (Event Staff) 0/1 10:00-21:00 (11h) single-neutral-actions" at bounding box center [627, 352] width 212 height 64
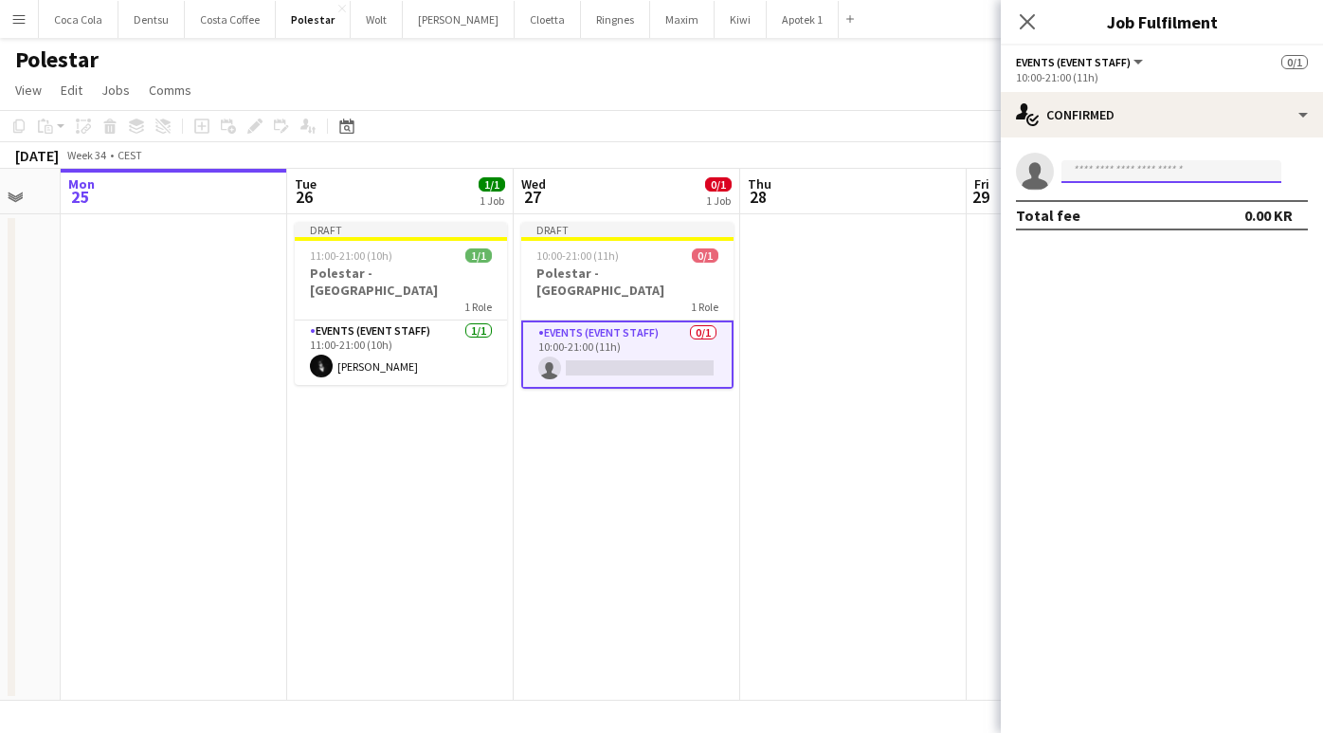
click at [1137, 168] on input at bounding box center [1172, 171] width 220 height 23
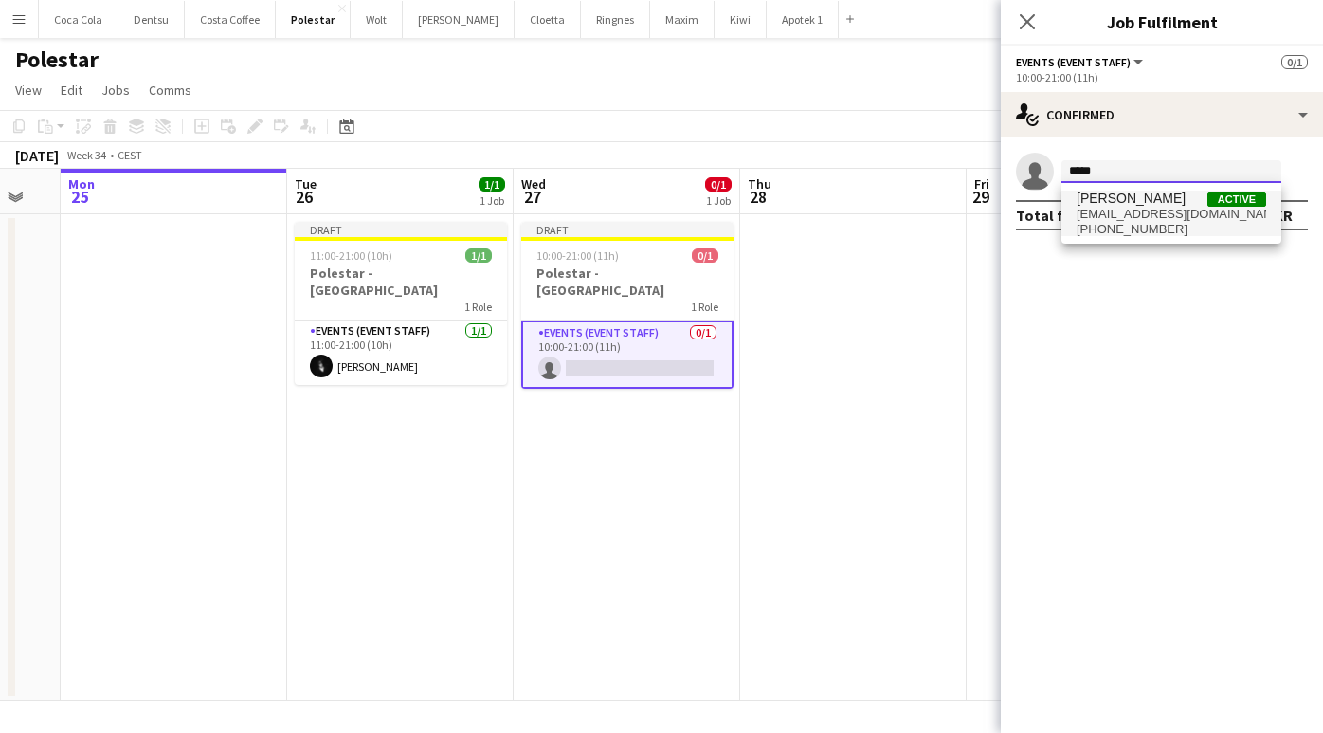
type input "*****"
click at [1156, 212] on span "[EMAIL_ADDRESS][DOMAIN_NAME]" at bounding box center [1172, 214] width 190 height 15
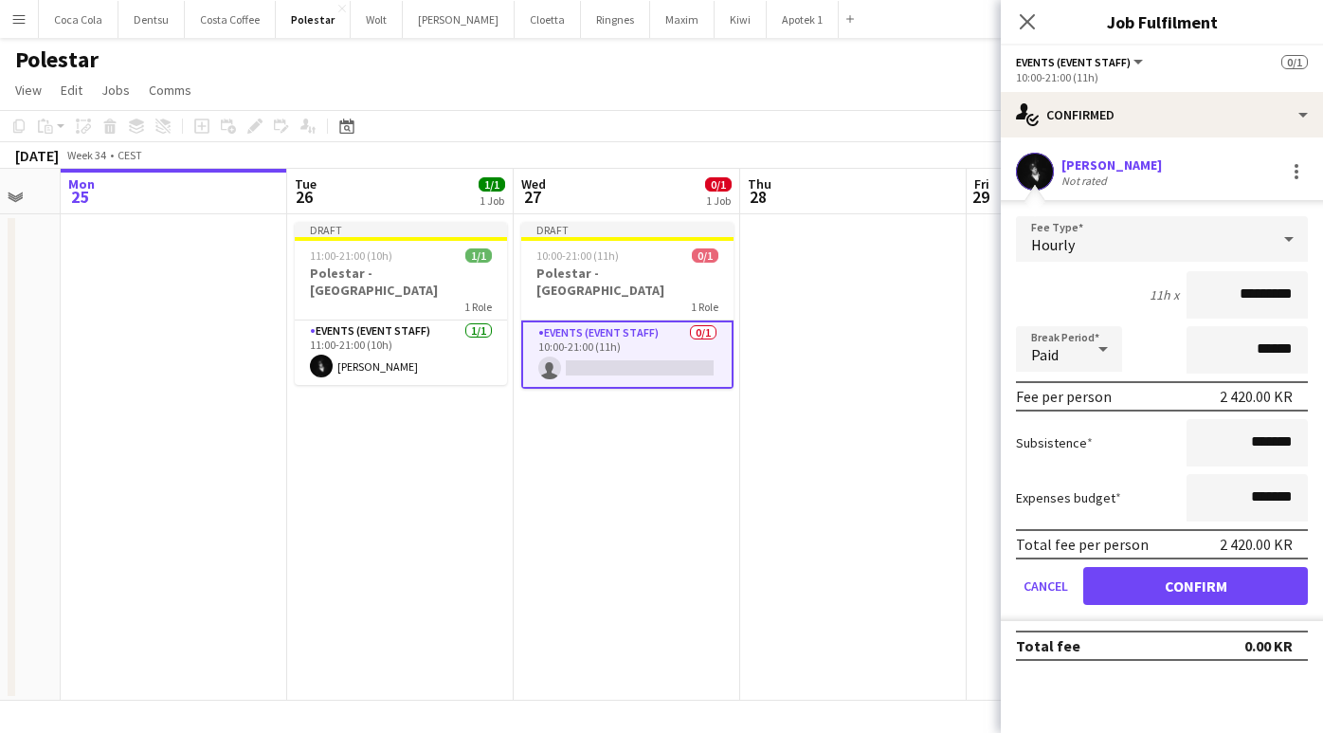
click at [1228, 576] on button "Confirm" at bounding box center [1196, 586] width 225 height 38
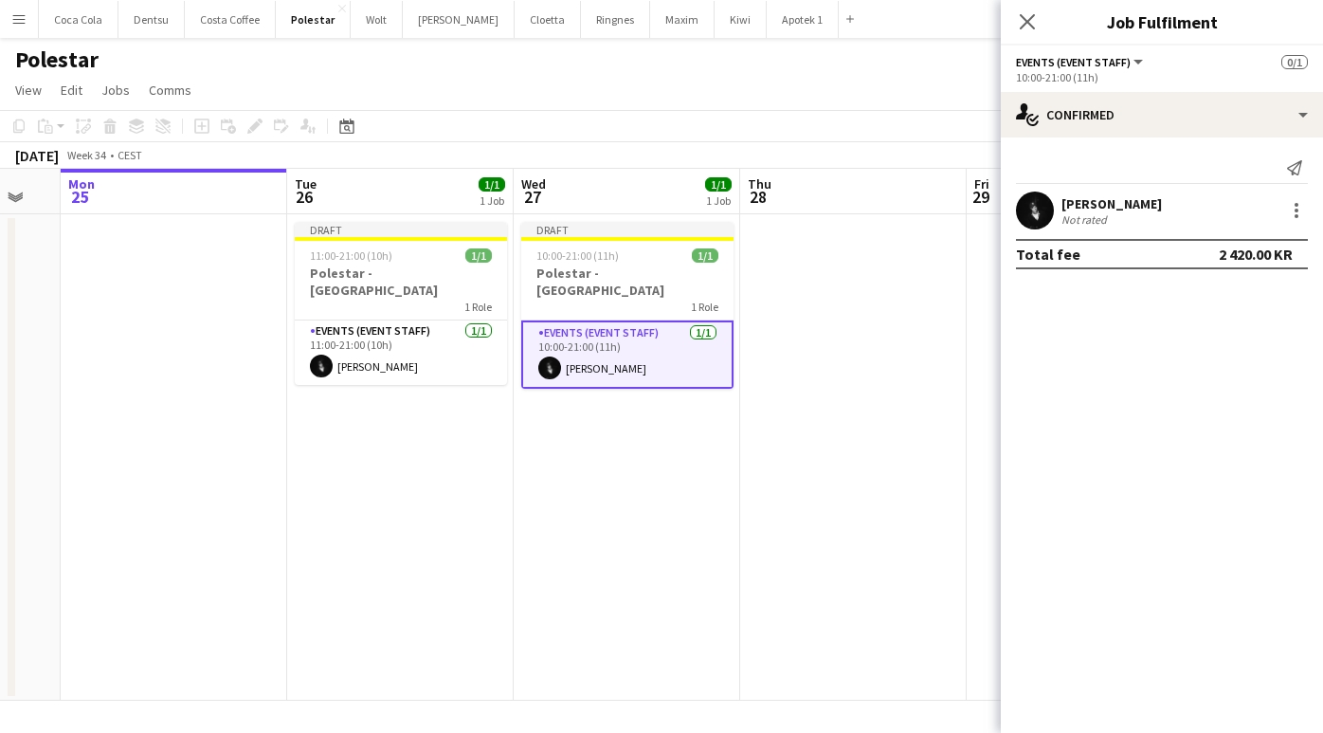
click at [916, 465] on app-date-cell at bounding box center [853, 457] width 227 height 486
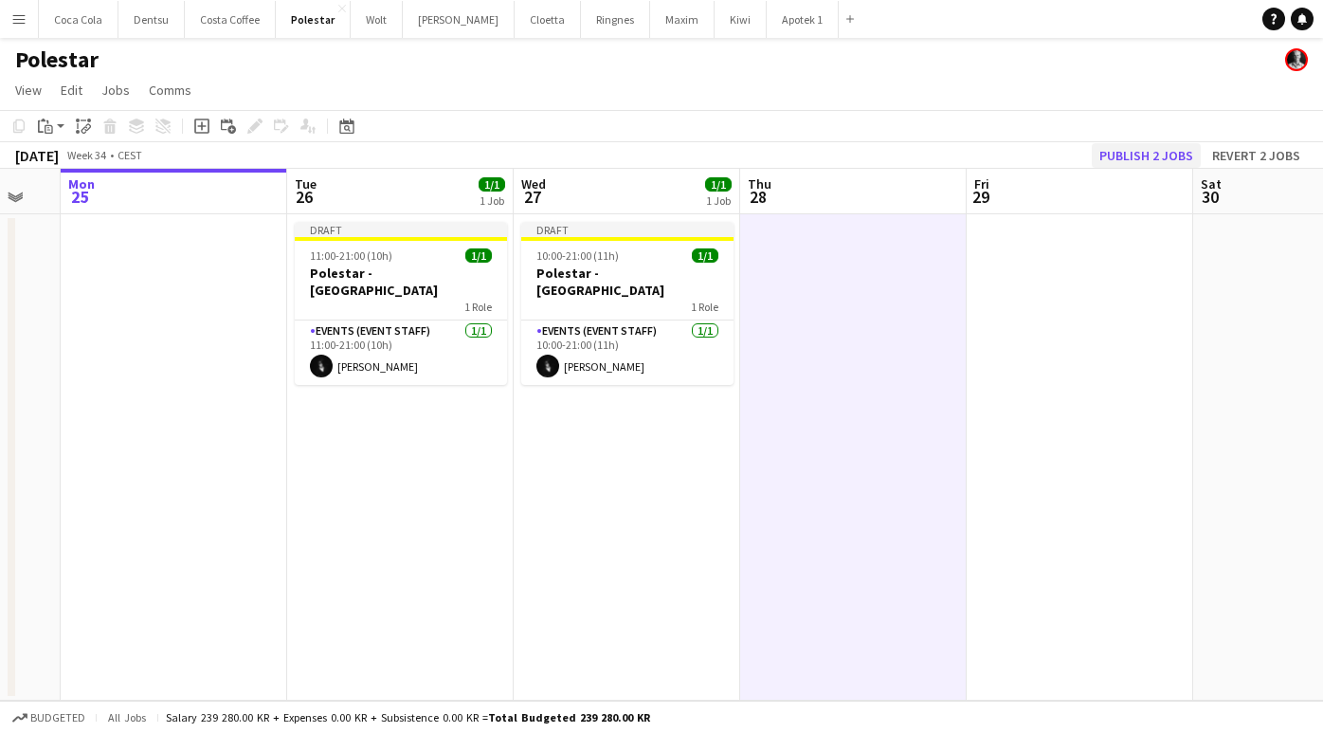
click at [1158, 158] on button "Publish 2 jobs" at bounding box center [1146, 155] width 109 height 25
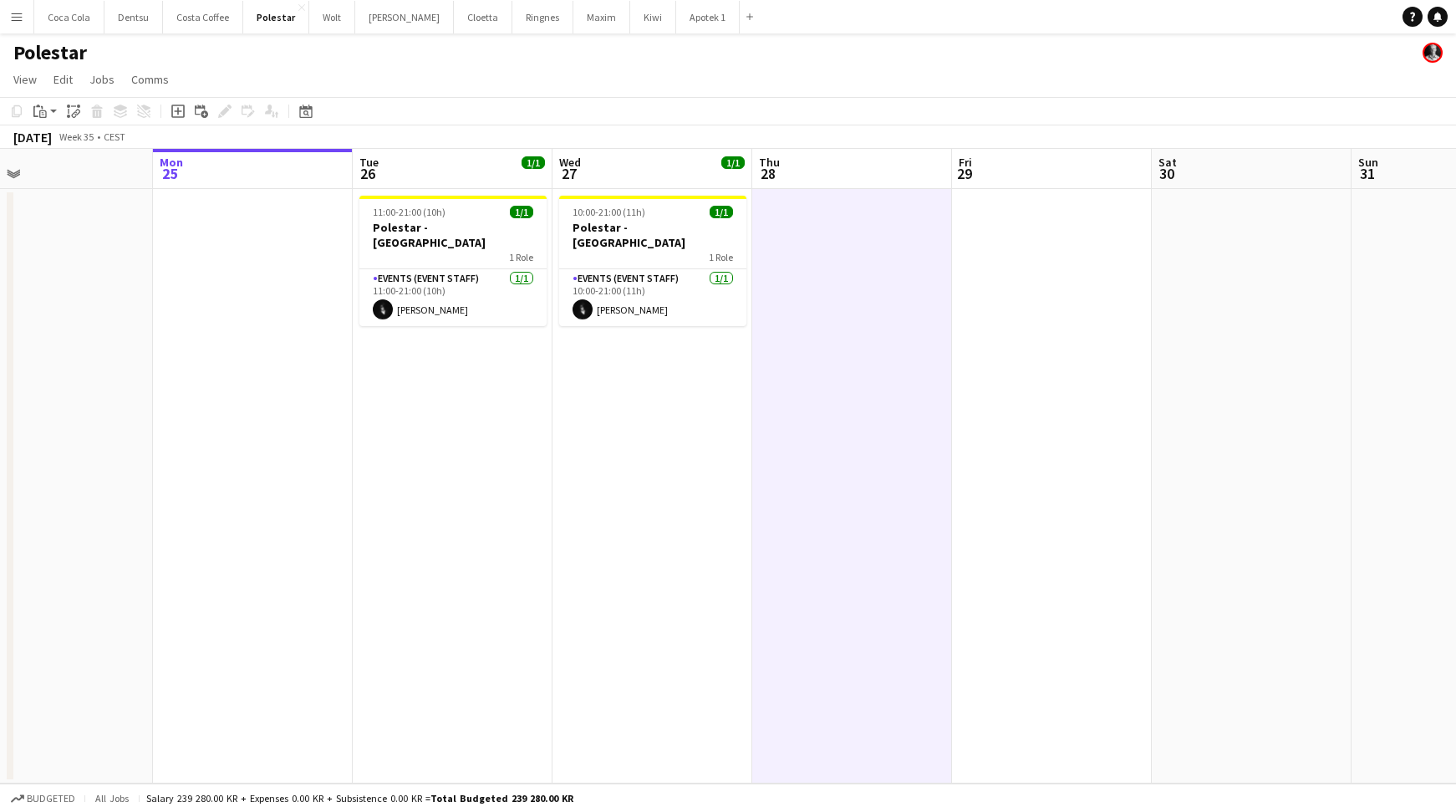
scroll to position [0, 446]
